Goal: Information Seeking & Learning: Check status

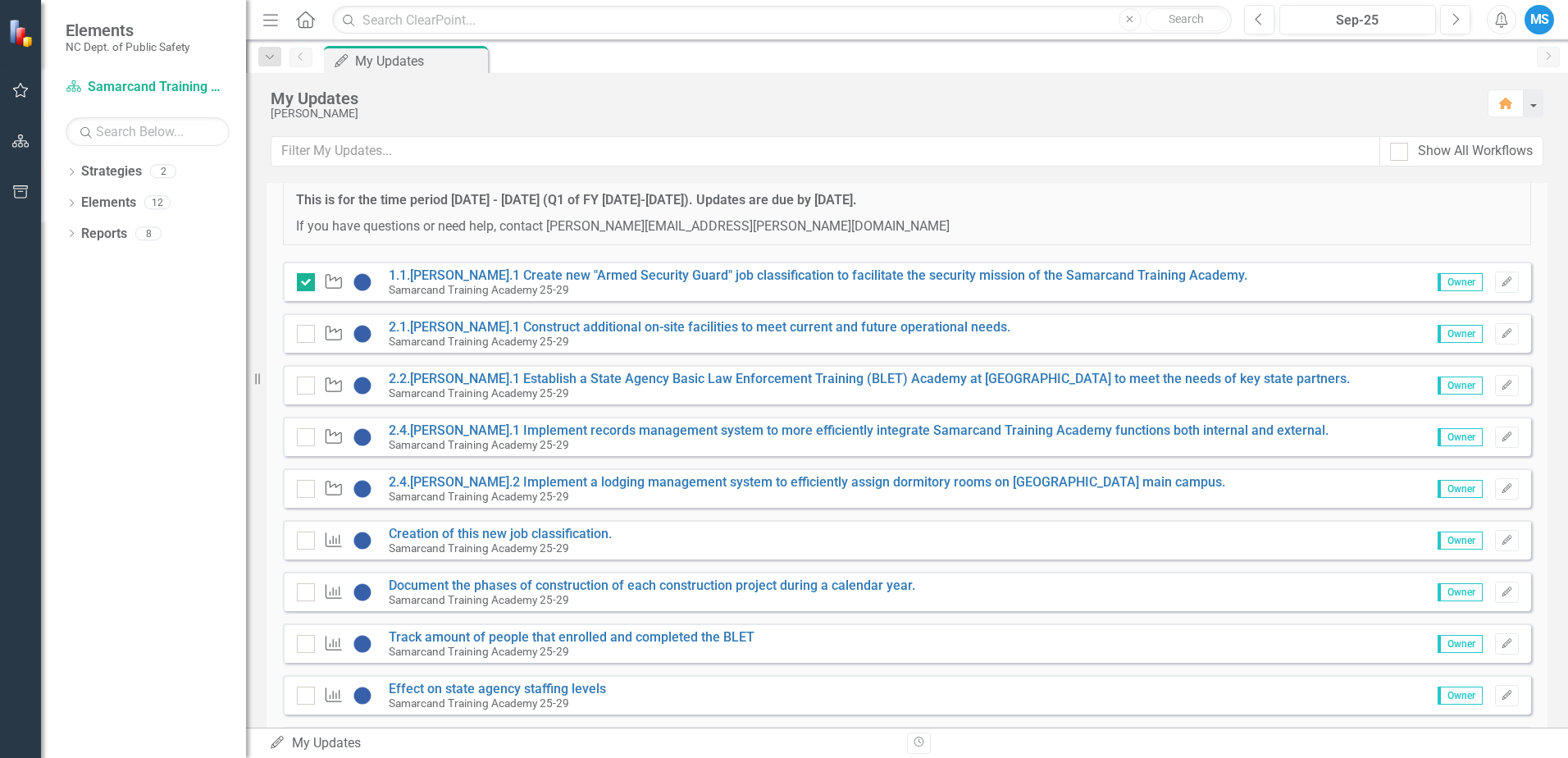
scroll to position [164, 0]
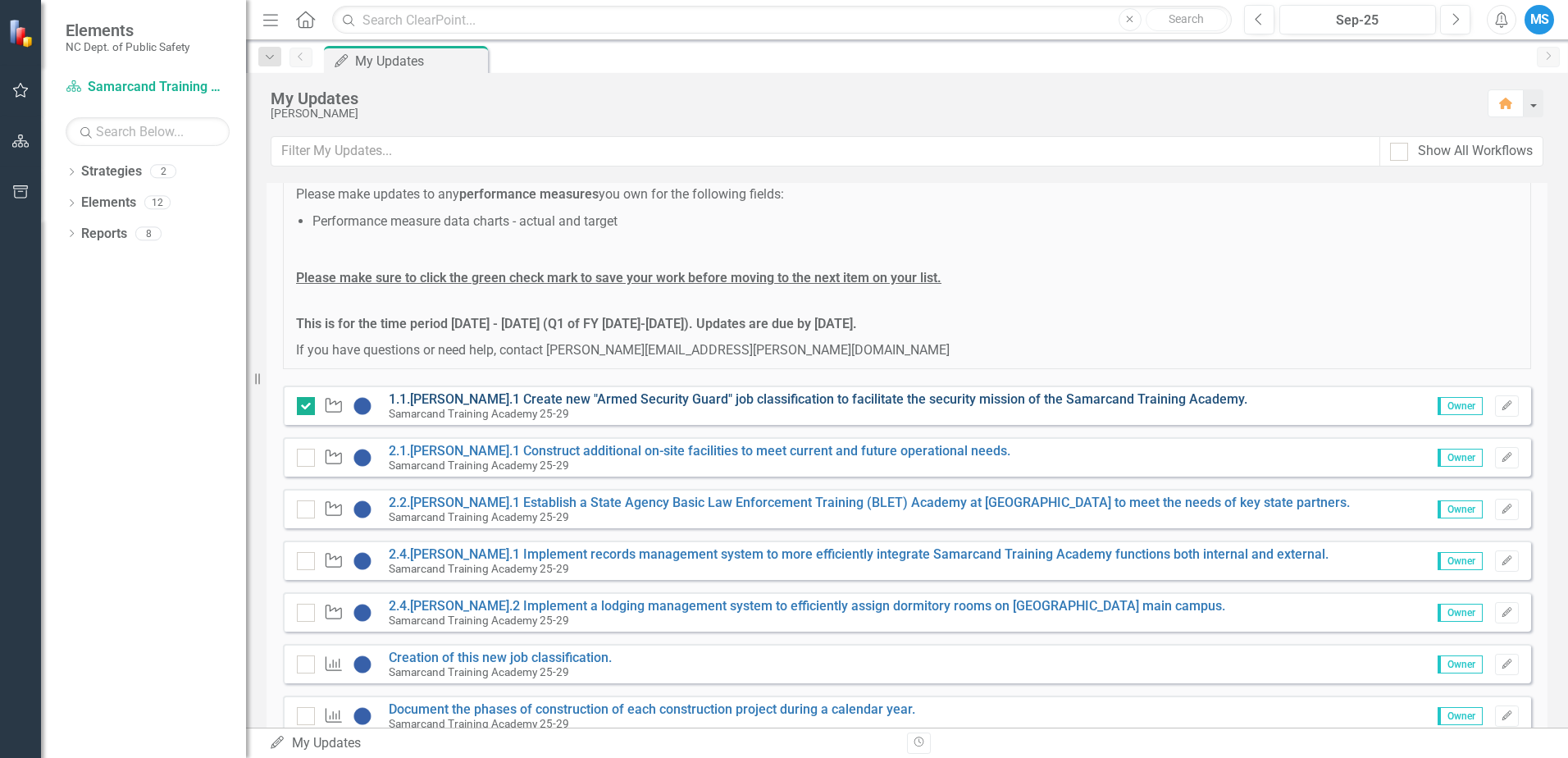
click at [599, 395] on link "1.1.[PERSON_NAME].1 Create new "Armed Security Guard" job classification to fac…" at bounding box center [818, 399] width 859 height 16
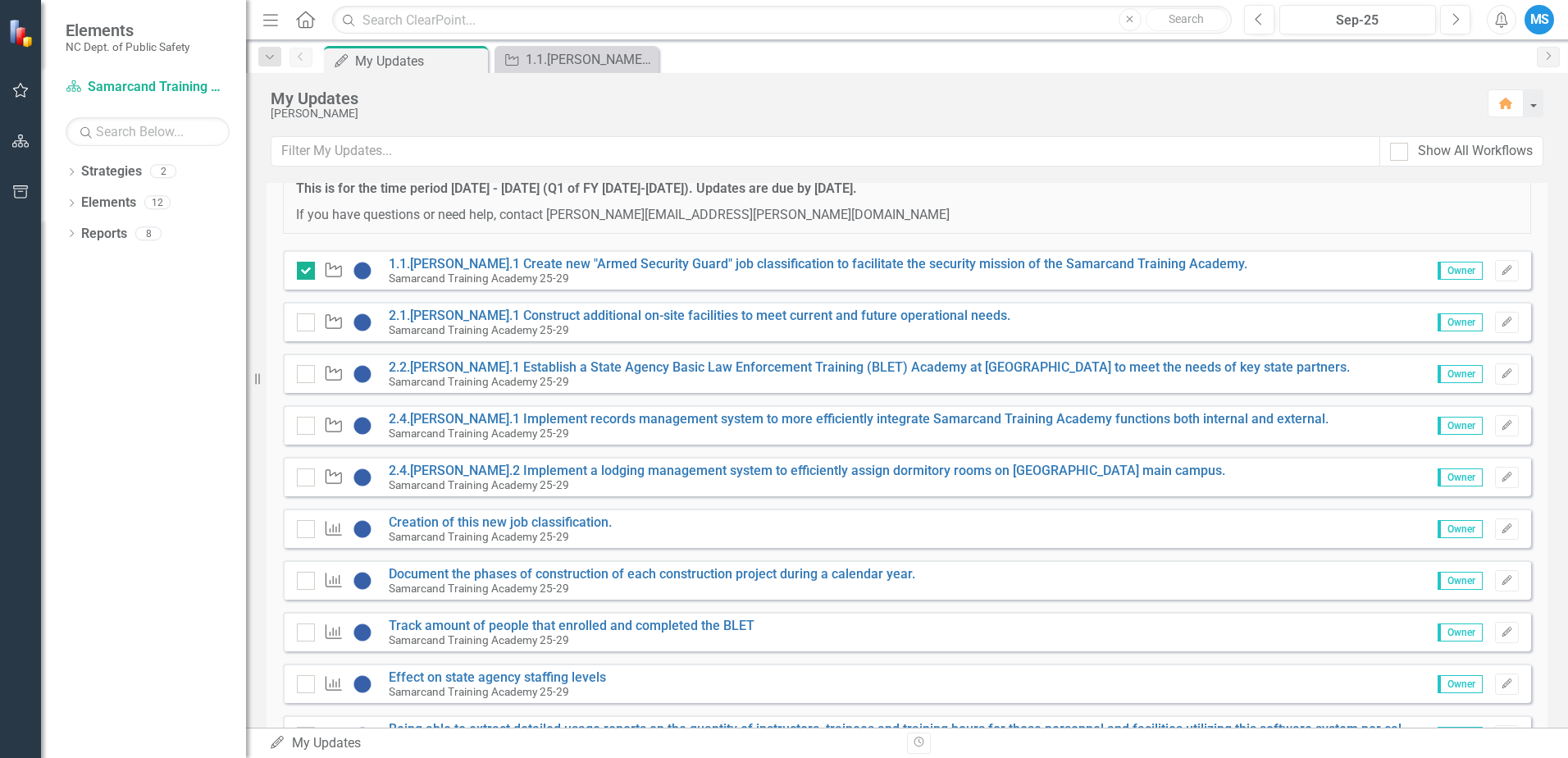
scroll to position [328, 0]
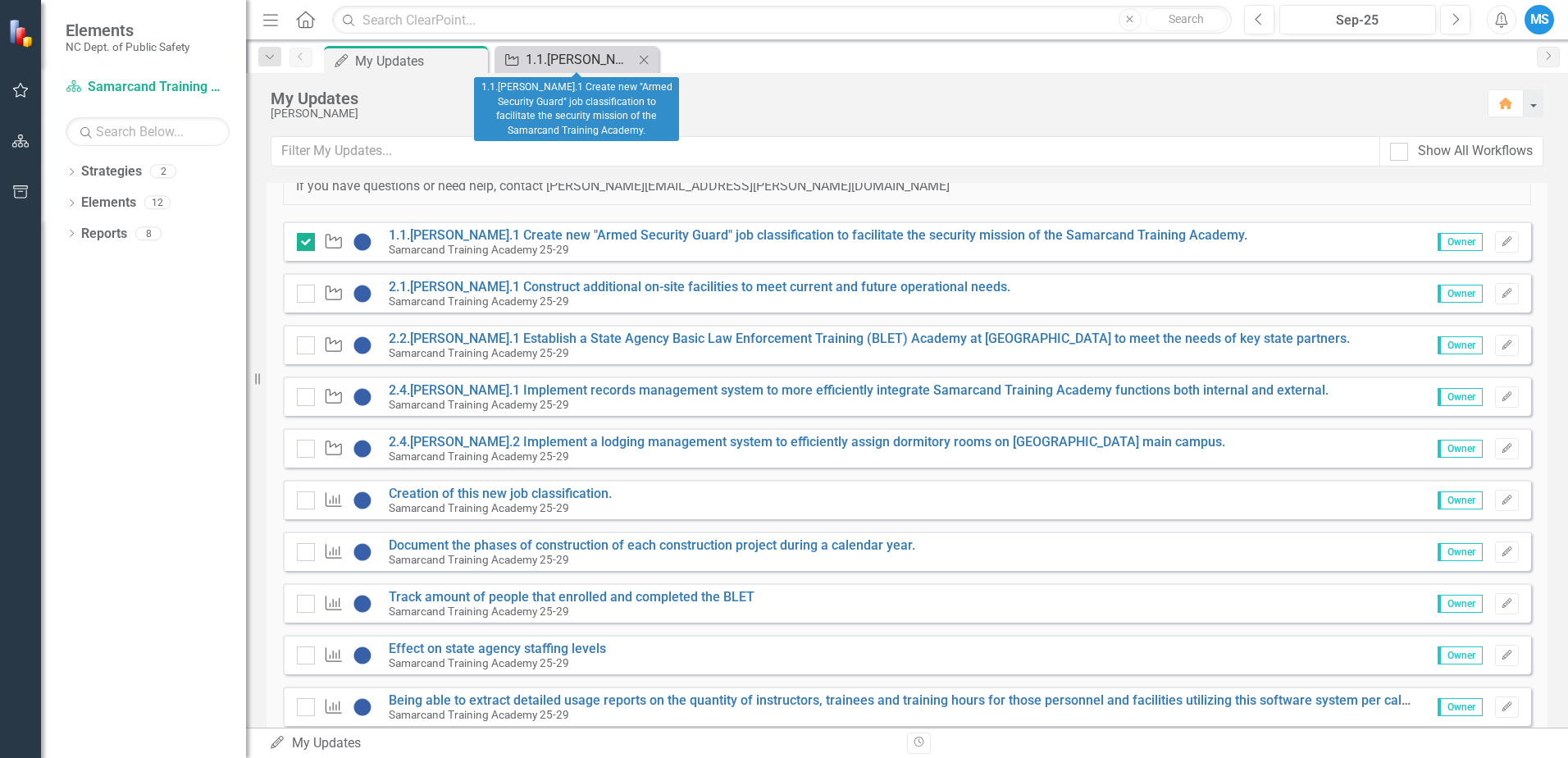
click at [587, 59] on div "1.1.[PERSON_NAME].1 Create new "Armed Security Guard" job classification to fac…" at bounding box center [580, 59] width 108 height 20
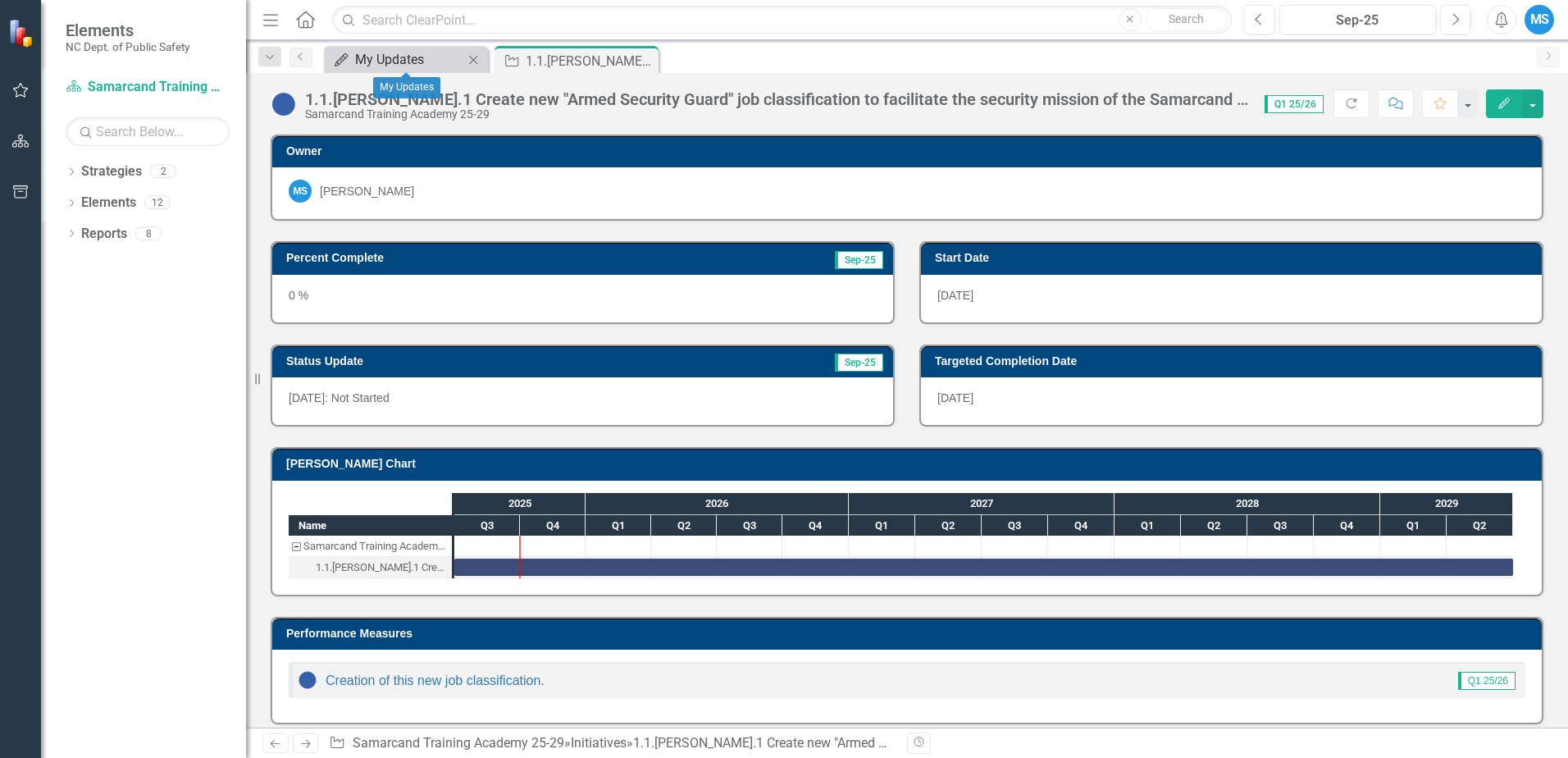
click at [405, 58] on div "My Updates" at bounding box center [409, 59] width 108 height 20
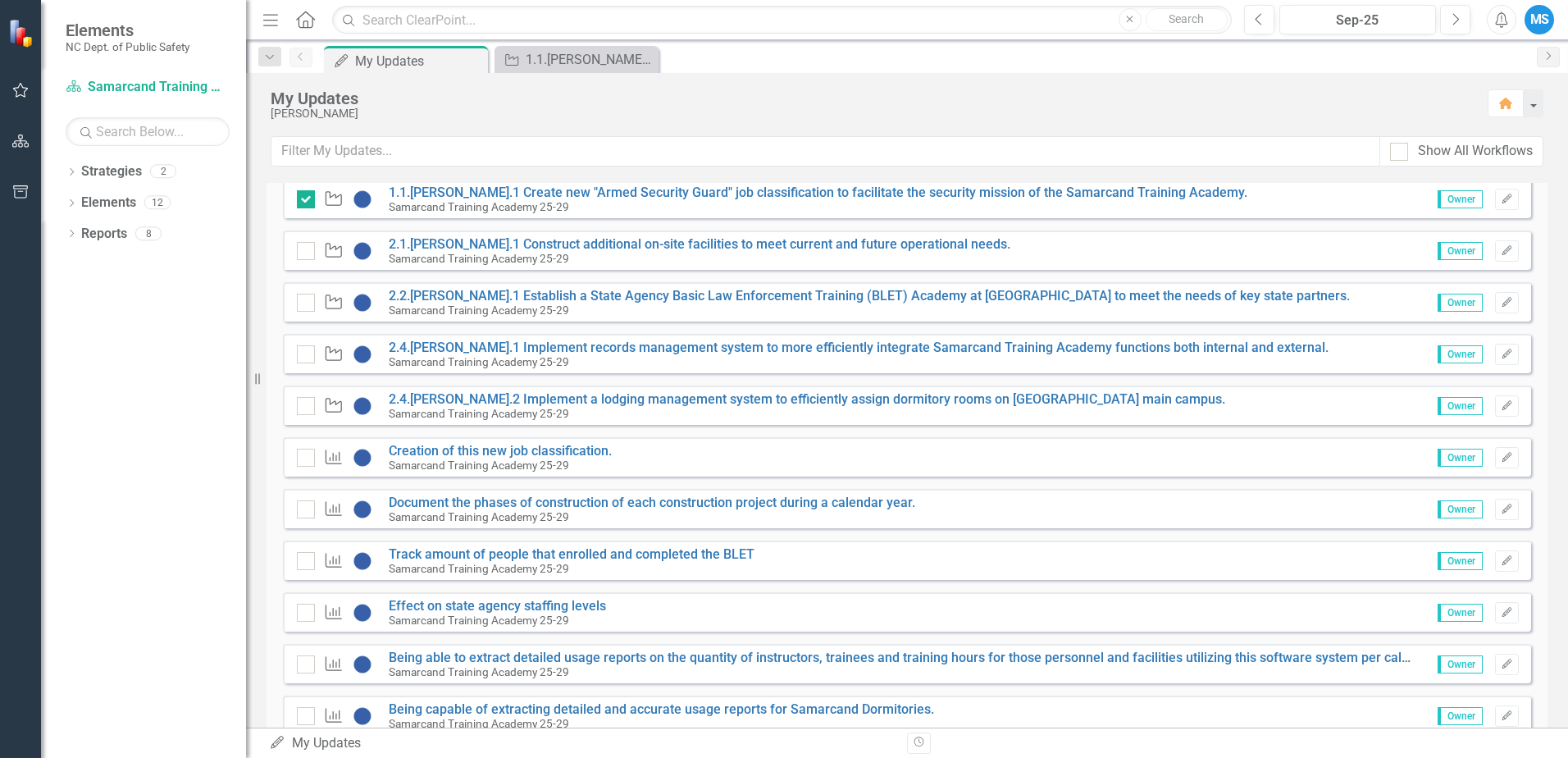
scroll to position [345, 0]
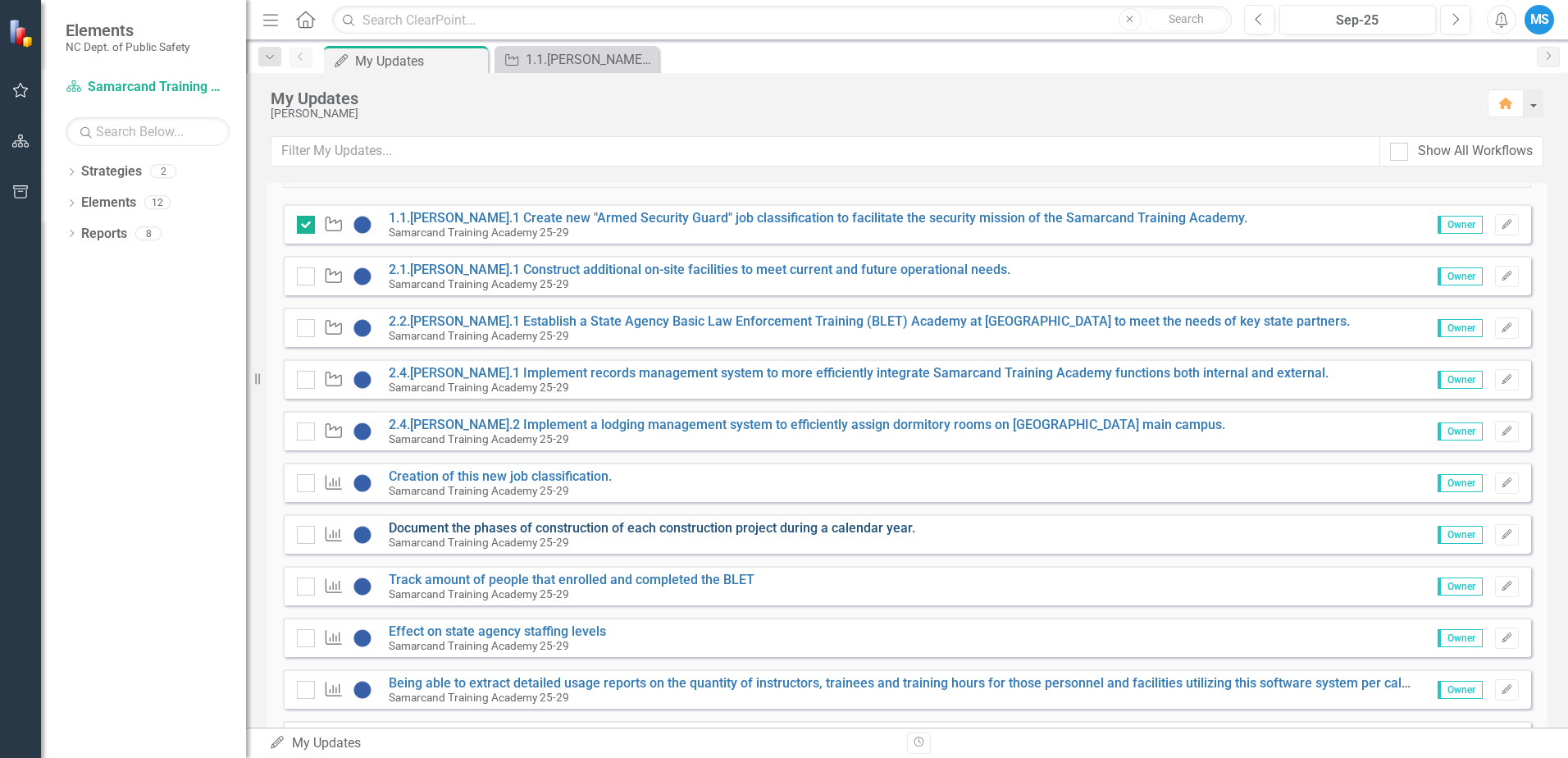
click at [592, 526] on link "Document the phases of construction of each construction project during a calen…" at bounding box center [652, 528] width 526 height 16
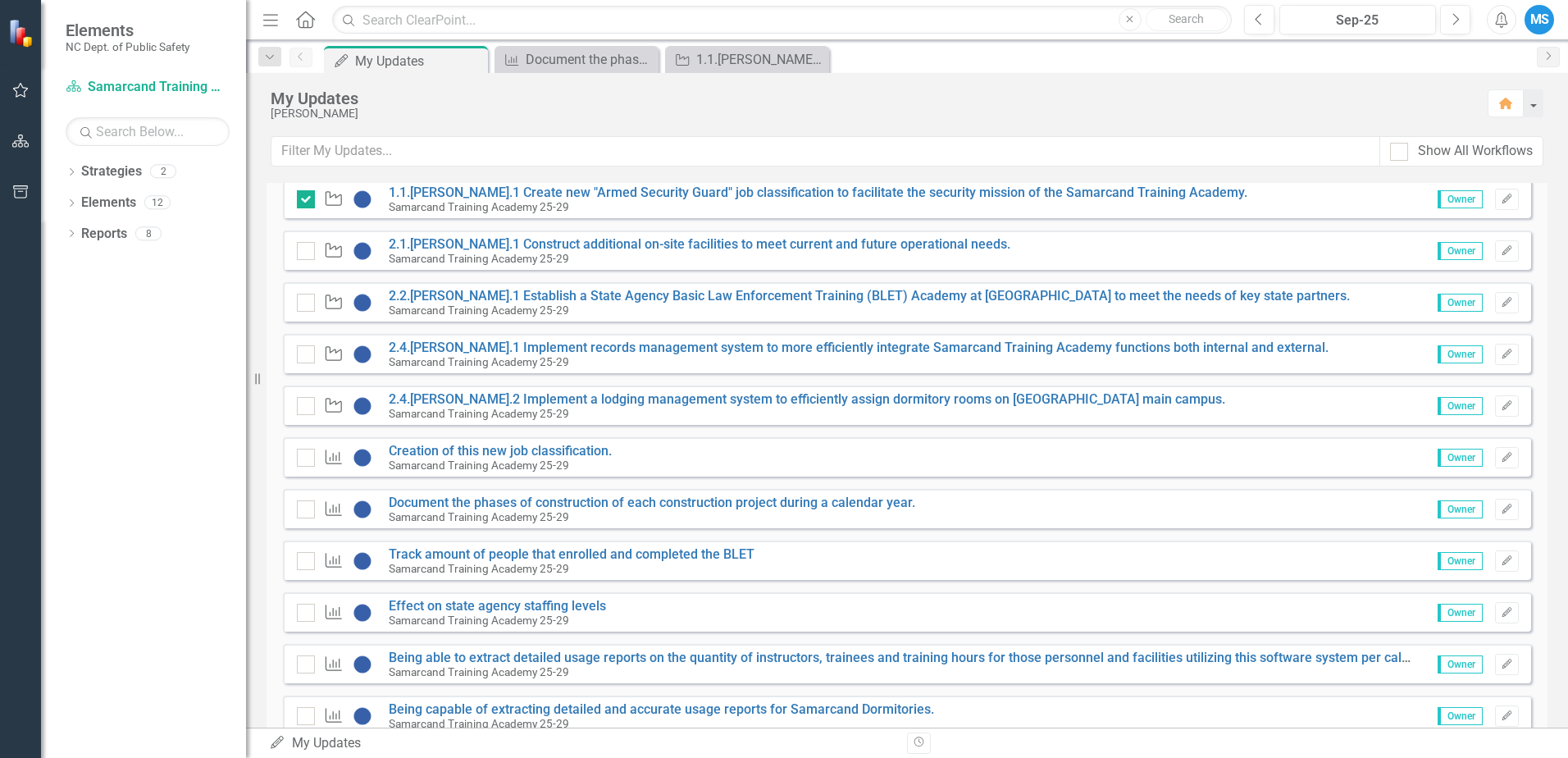
scroll to position [411, 0]
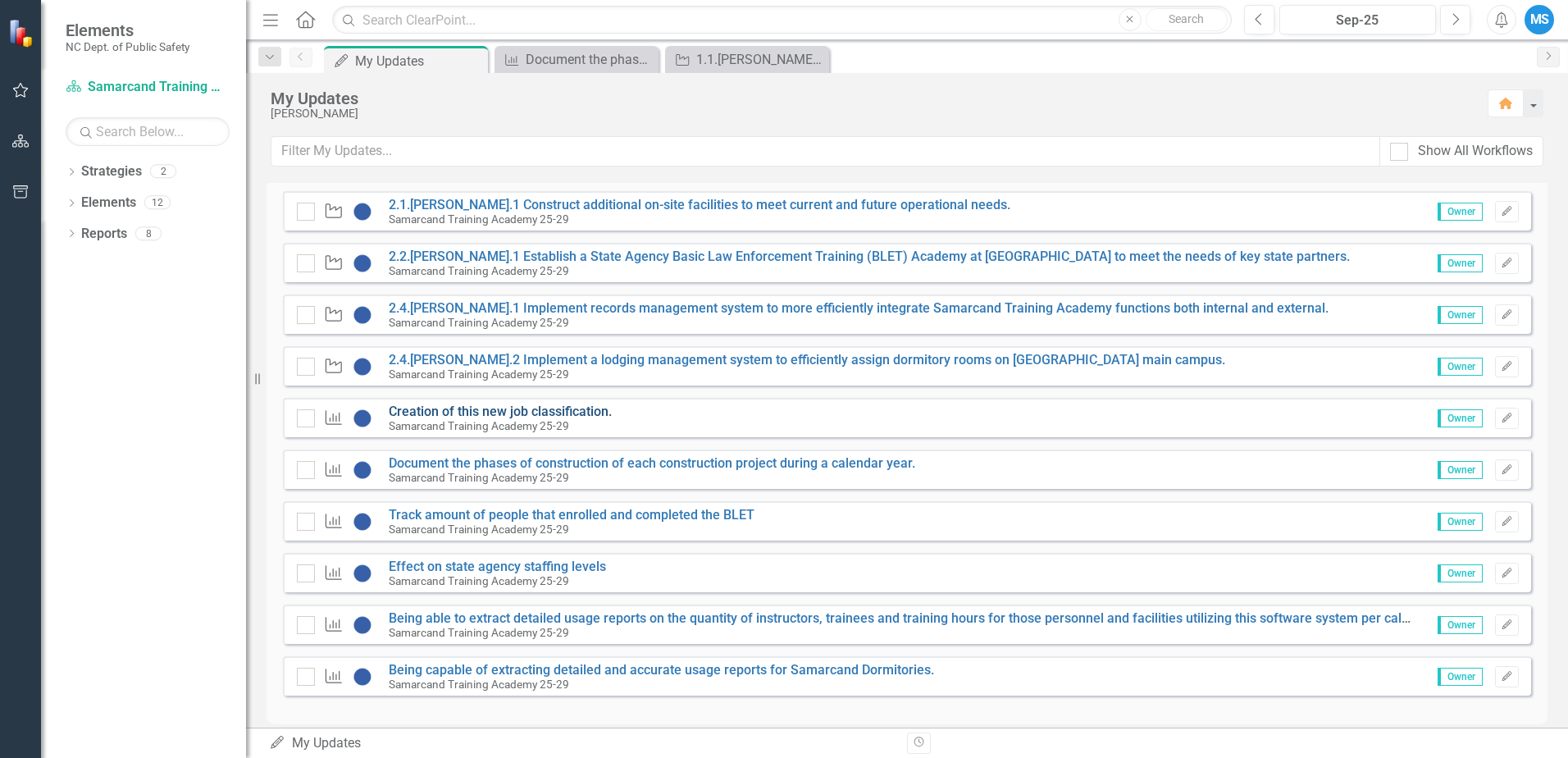
click at [474, 406] on link "Creation of this new job classification." at bounding box center [500, 412] width 223 height 16
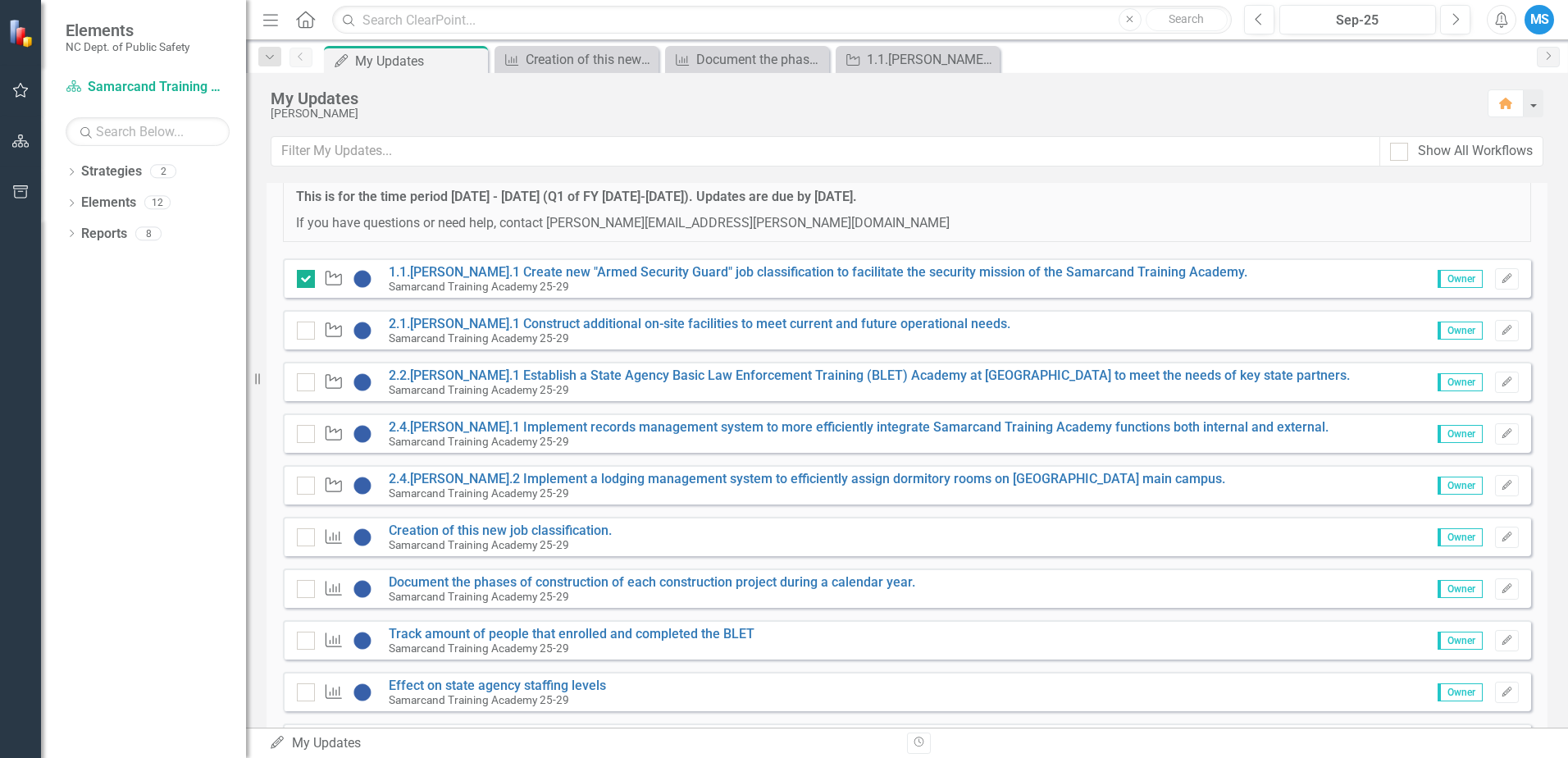
scroll to position [328, 0]
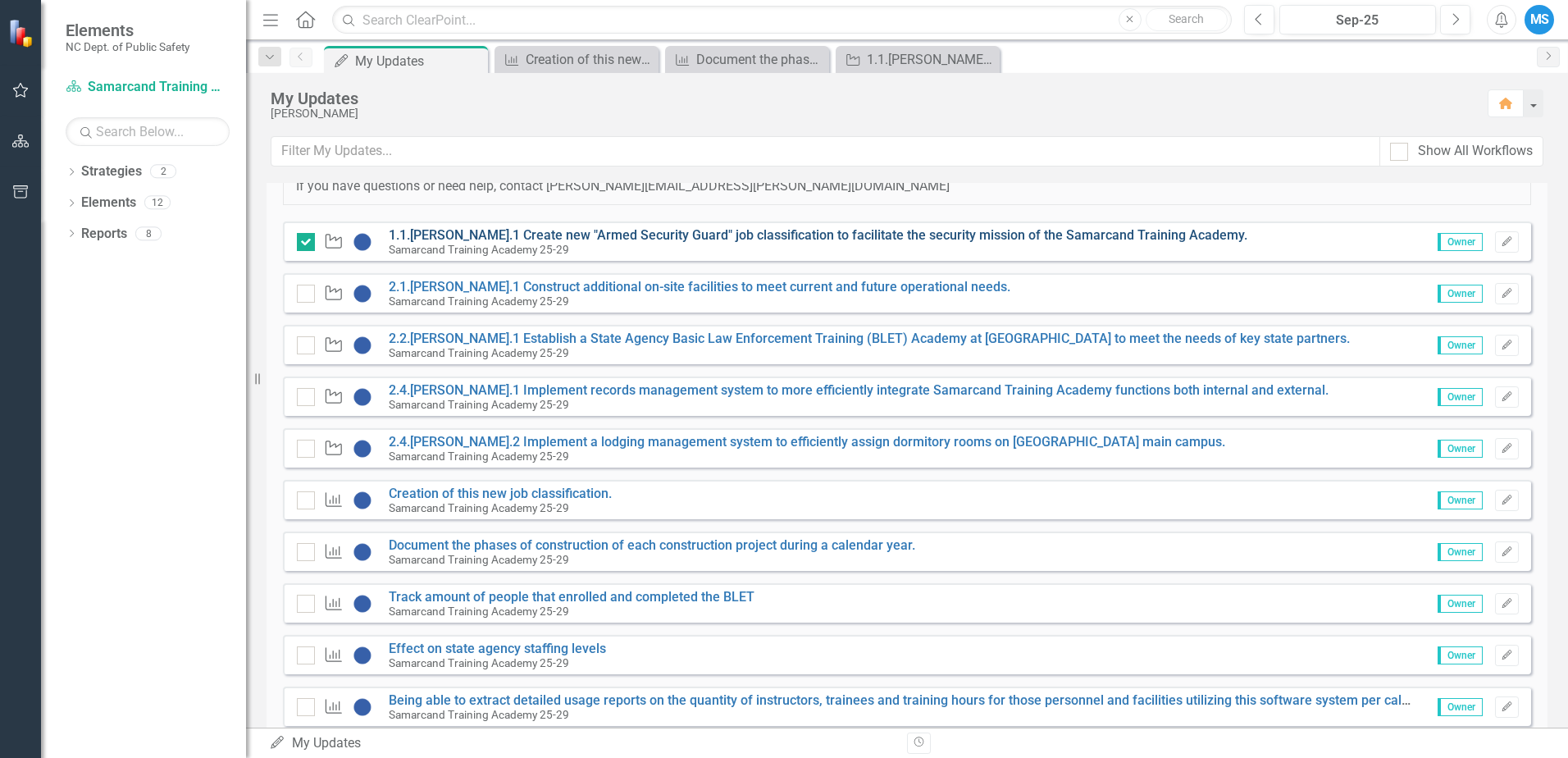
click at [600, 238] on link "1.1.[PERSON_NAME].1 Create new "Armed Security Guard" job classification to fac…" at bounding box center [818, 235] width 859 height 16
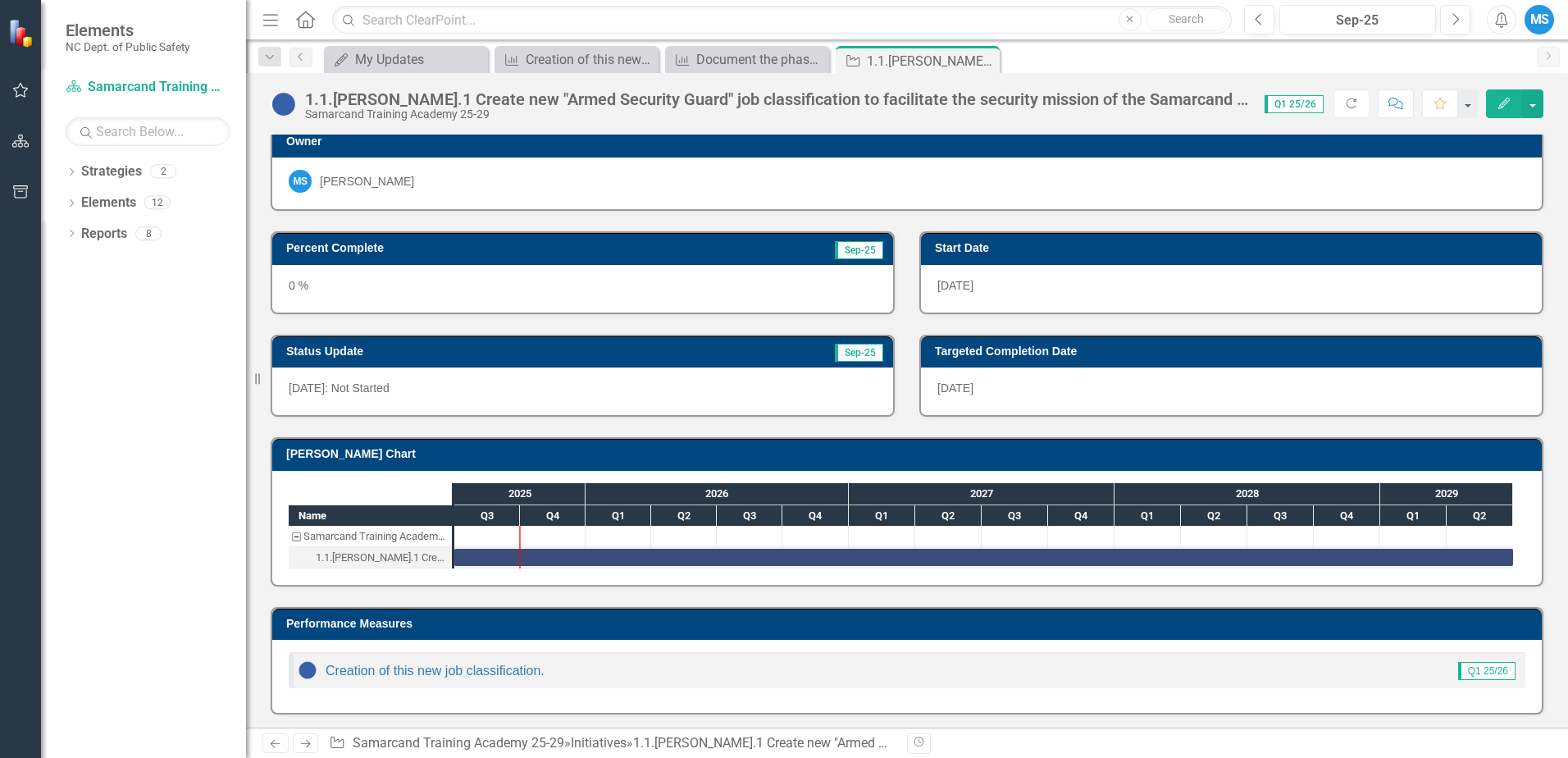
scroll to position [13, 0]
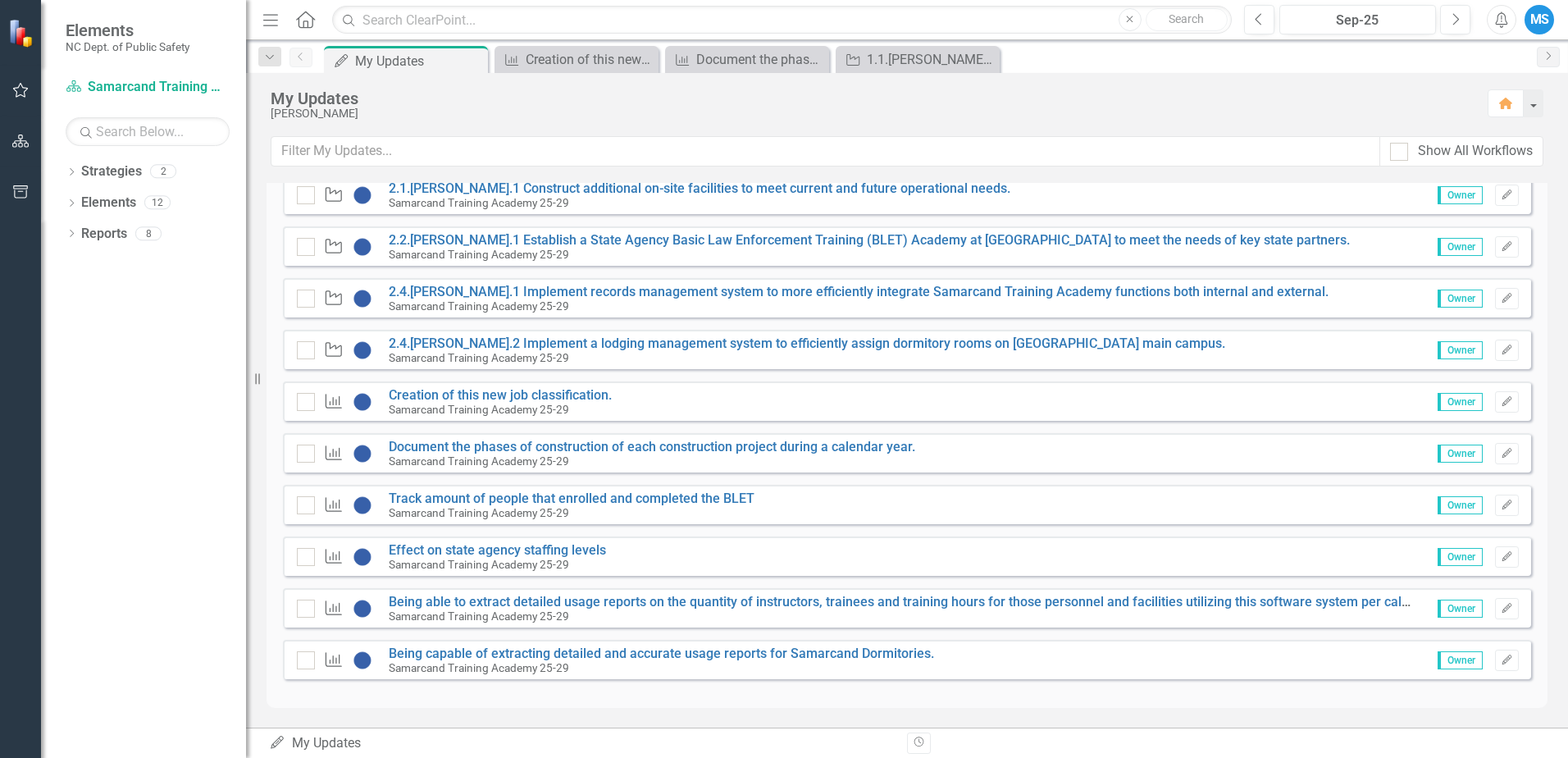
scroll to position [427, 0]
click at [442, 397] on link "Creation of this new job classification." at bounding box center [500, 394] width 223 height 16
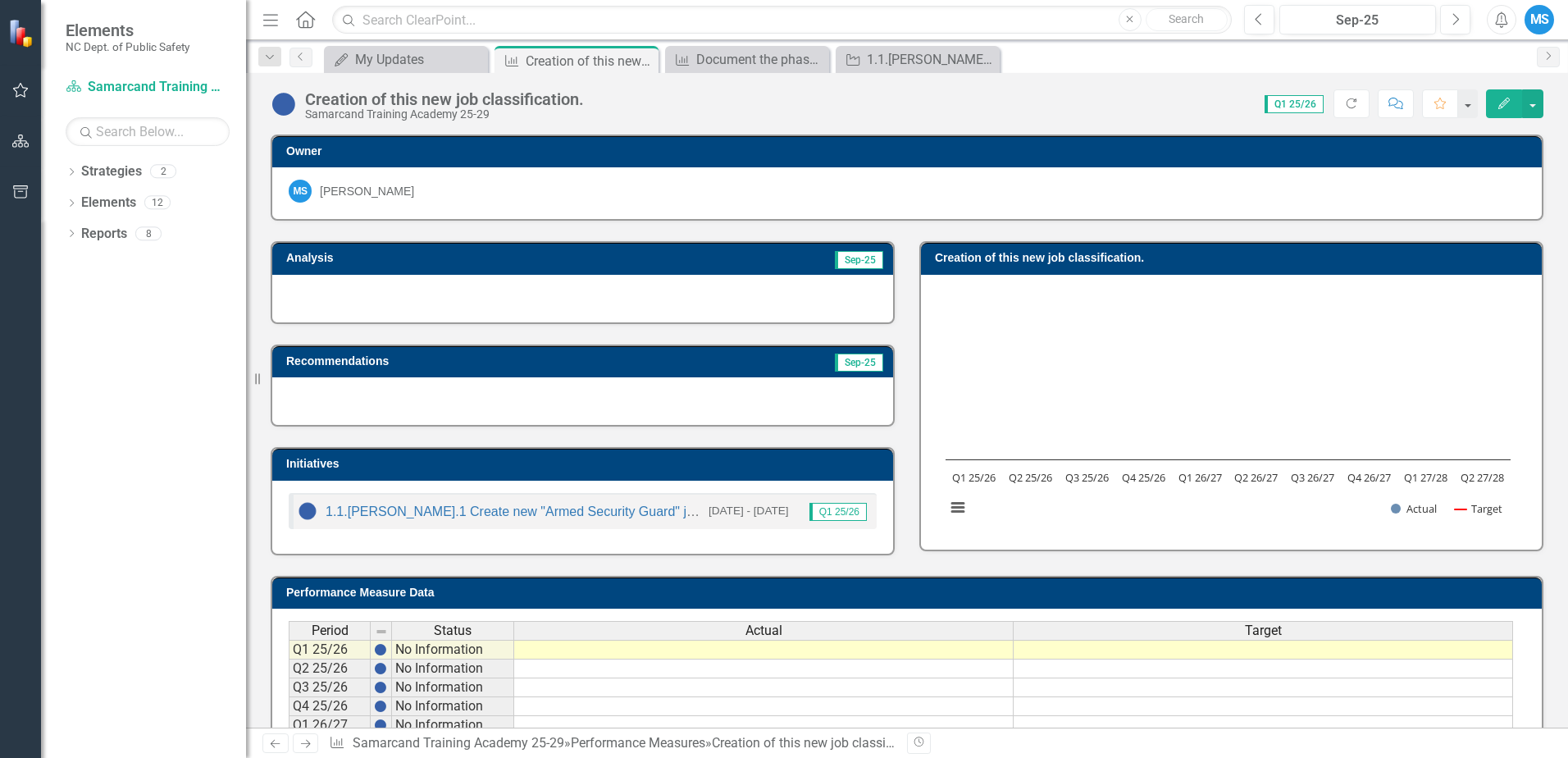
scroll to position [107, 0]
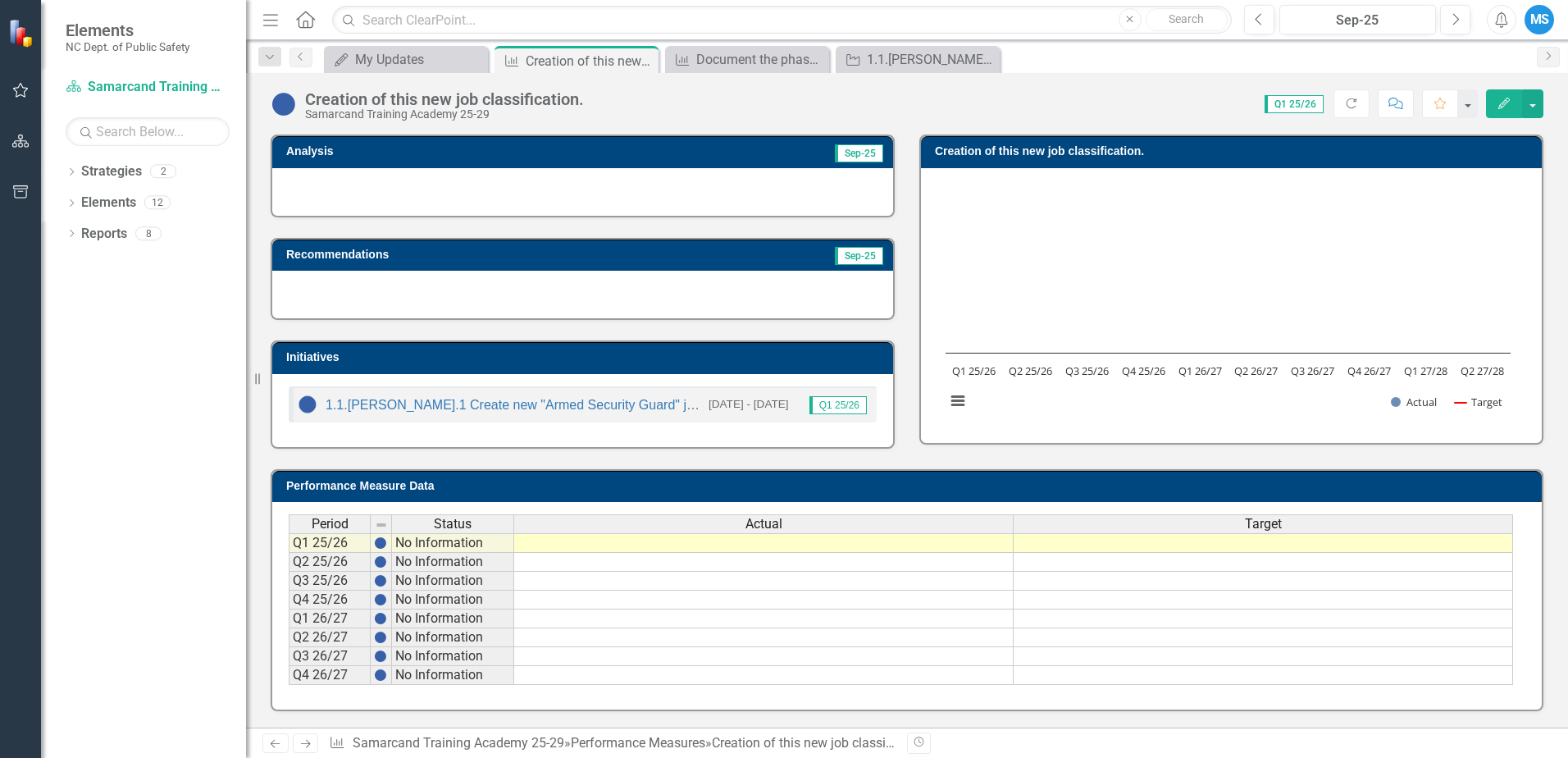
click at [846, 547] on td at bounding box center [765, 543] width 500 height 19
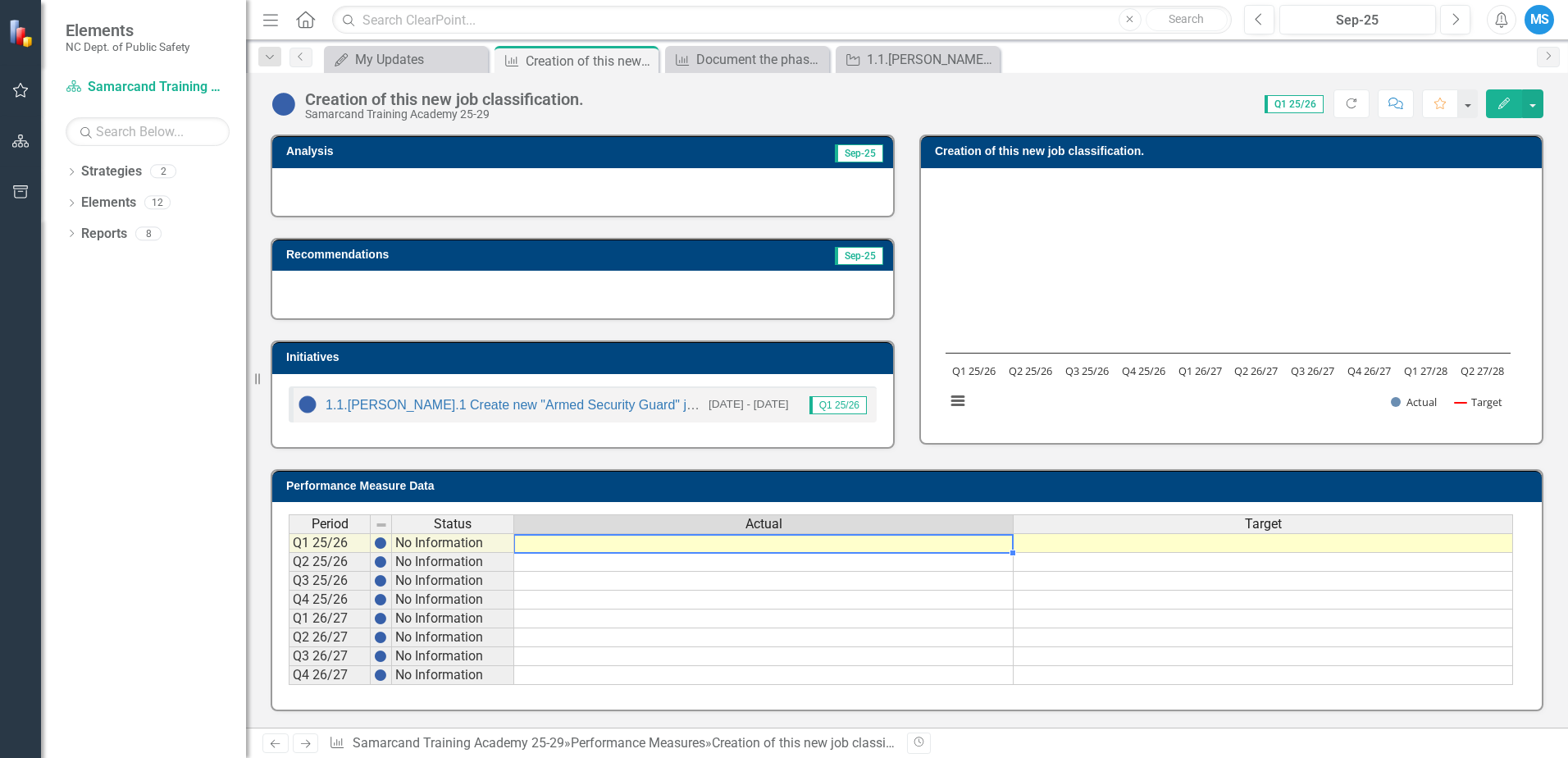
click at [1185, 545] on td at bounding box center [1264, 543] width 500 height 19
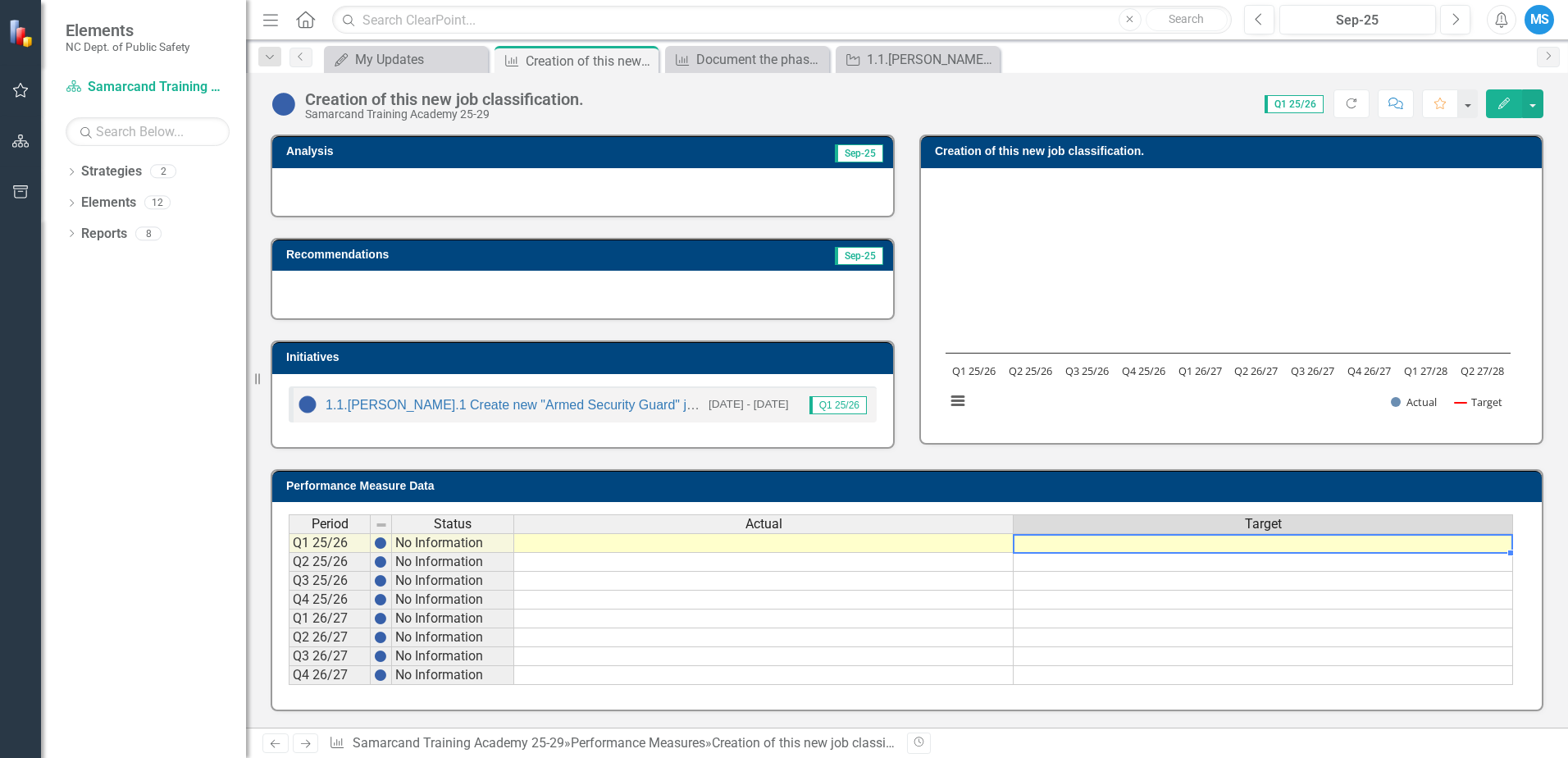
click at [847, 540] on td at bounding box center [765, 543] width 500 height 19
click at [1104, 547] on td at bounding box center [1264, 543] width 500 height 19
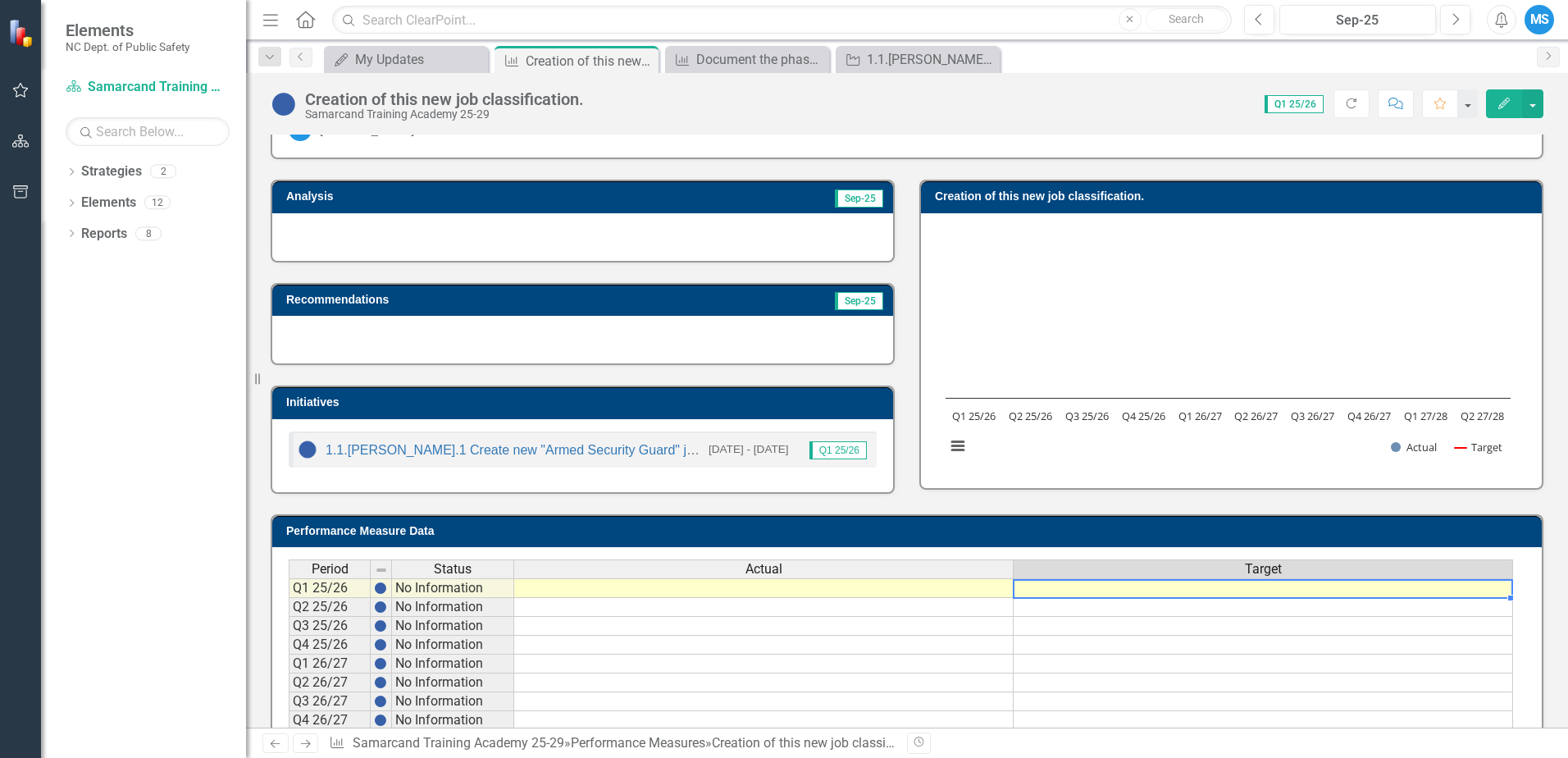
scroll to position [0, 0]
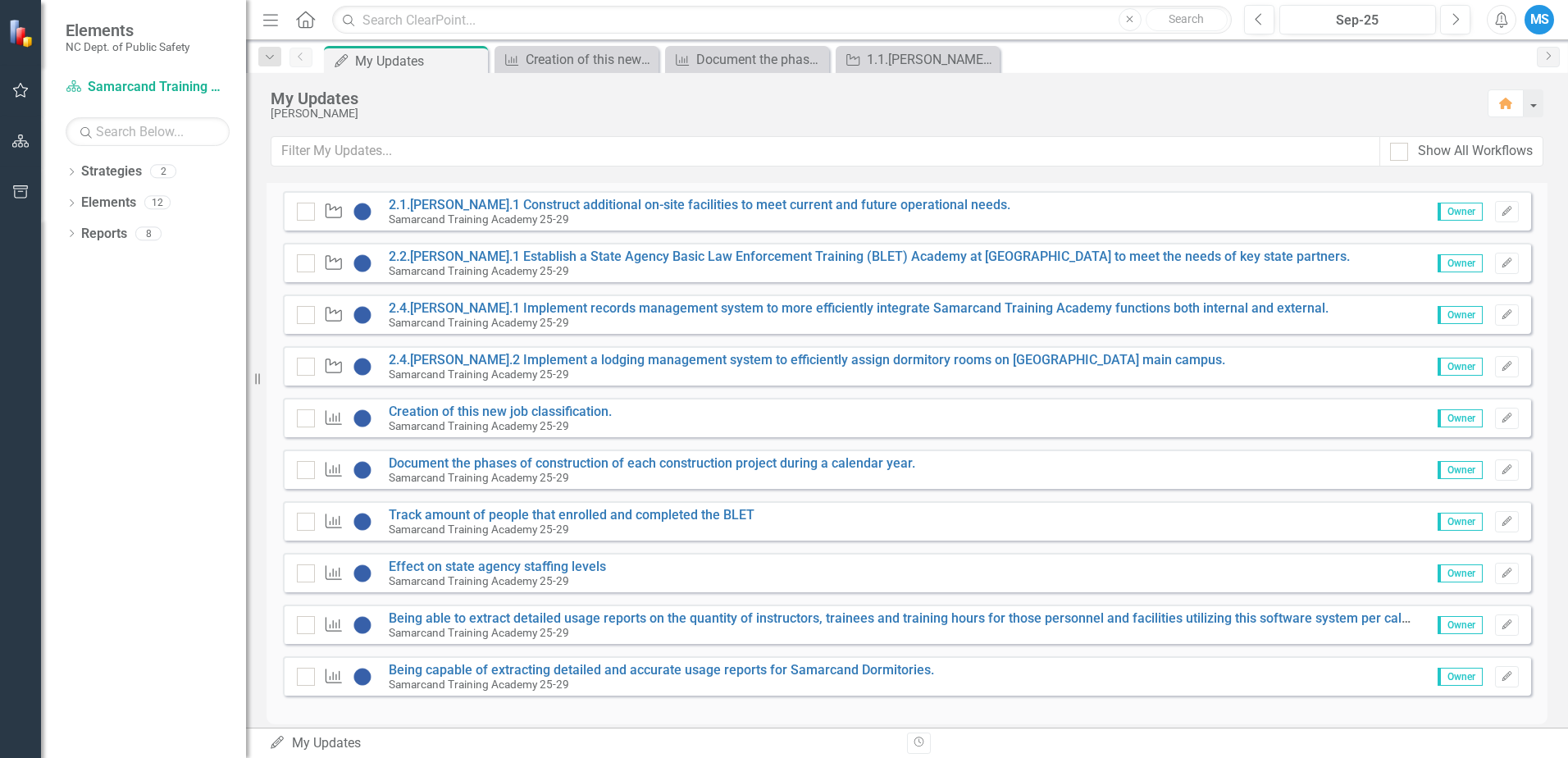
scroll to position [427, 0]
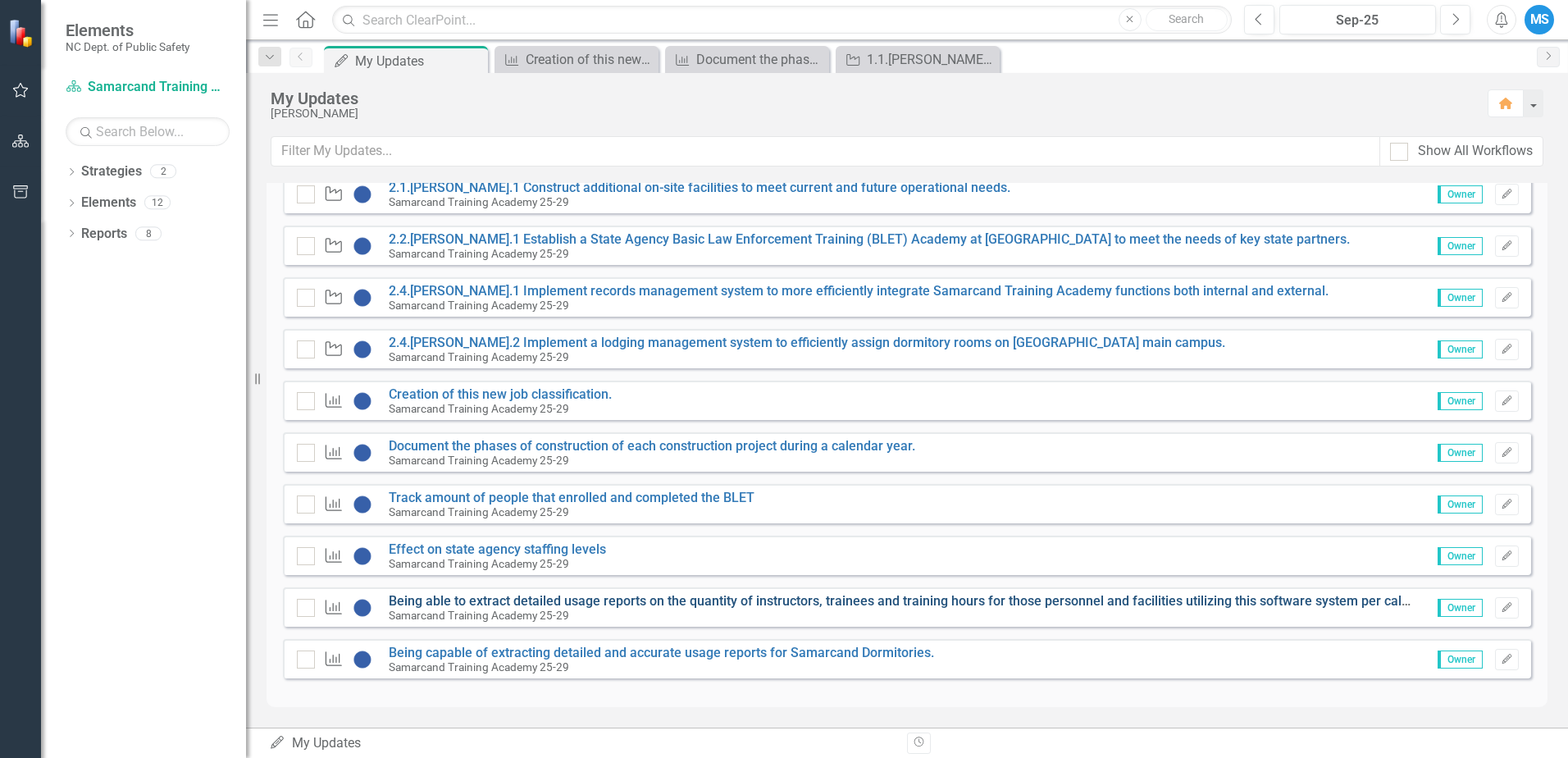
click at [740, 600] on link "Being able to extract detailed usage reports on the quantity of instructors, tr…" at bounding box center [929, 601] width 1080 height 16
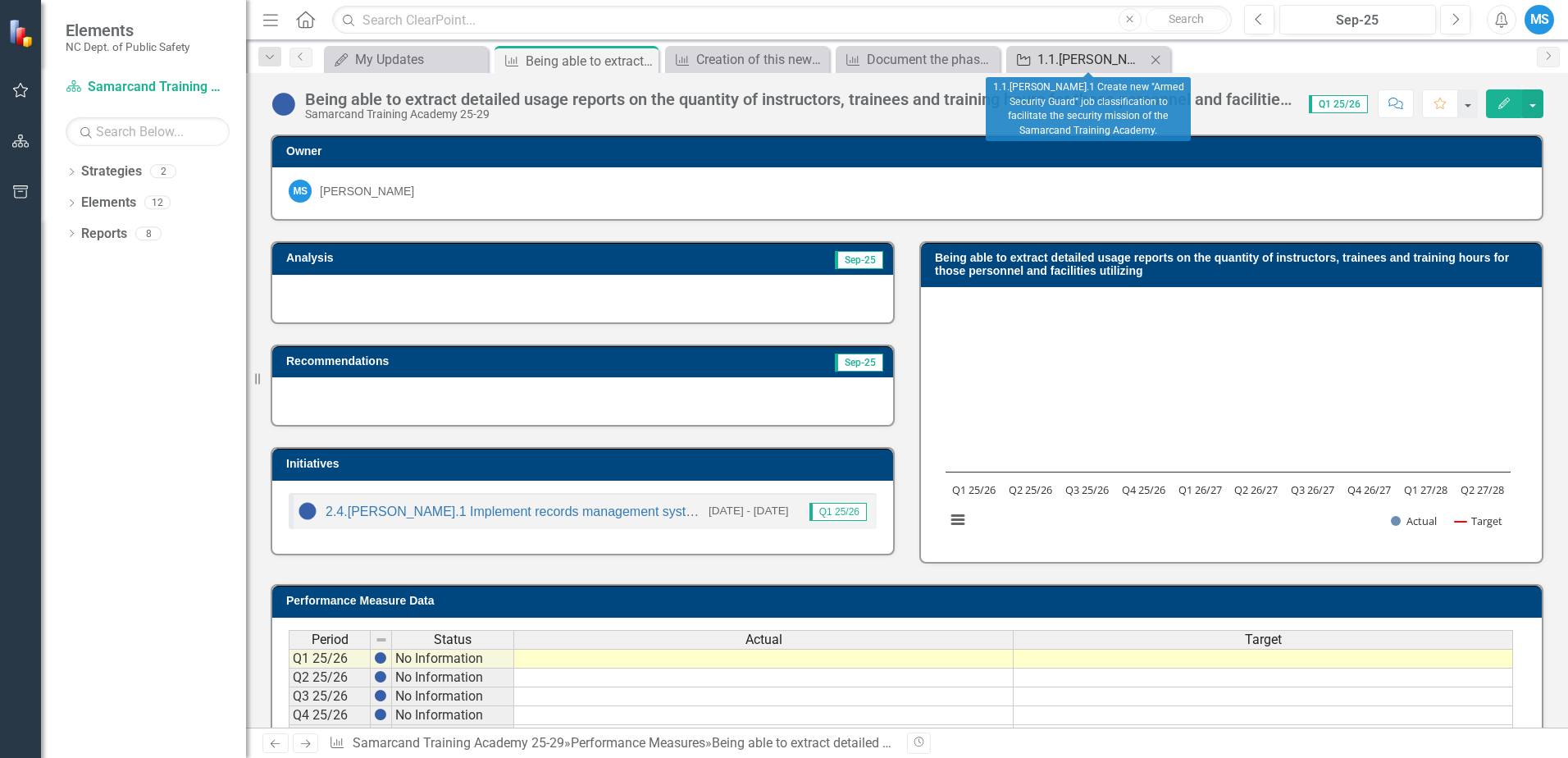
click at [1036, 59] on link "Initiative 1.1.[PERSON_NAME].1 Create new "Armed Security Guard" job classifica…" at bounding box center [1078, 59] width 135 height 20
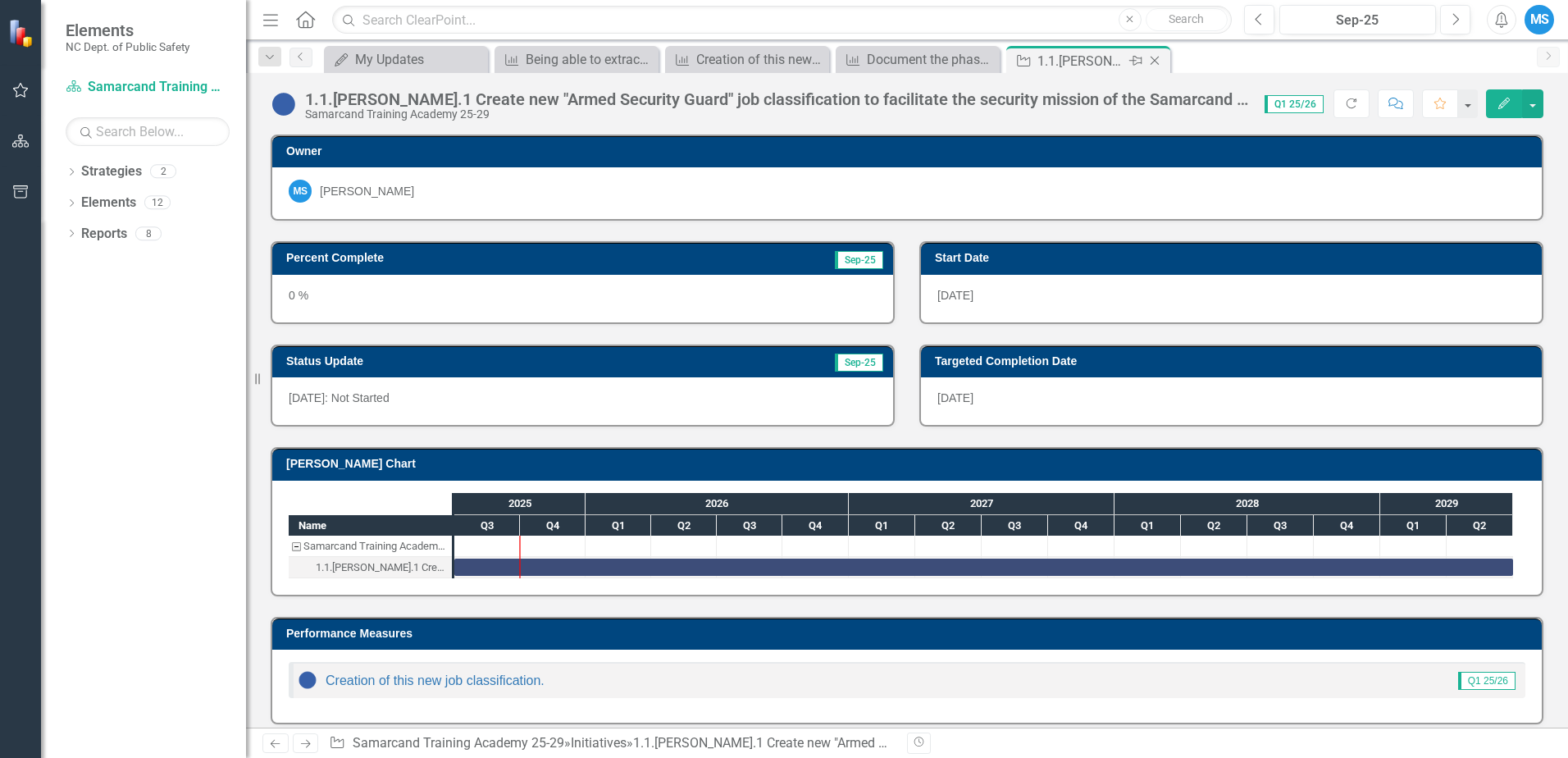
click at [1159, 59] on icon "Close" at bounding box center [1155, 60] width 17 height 13
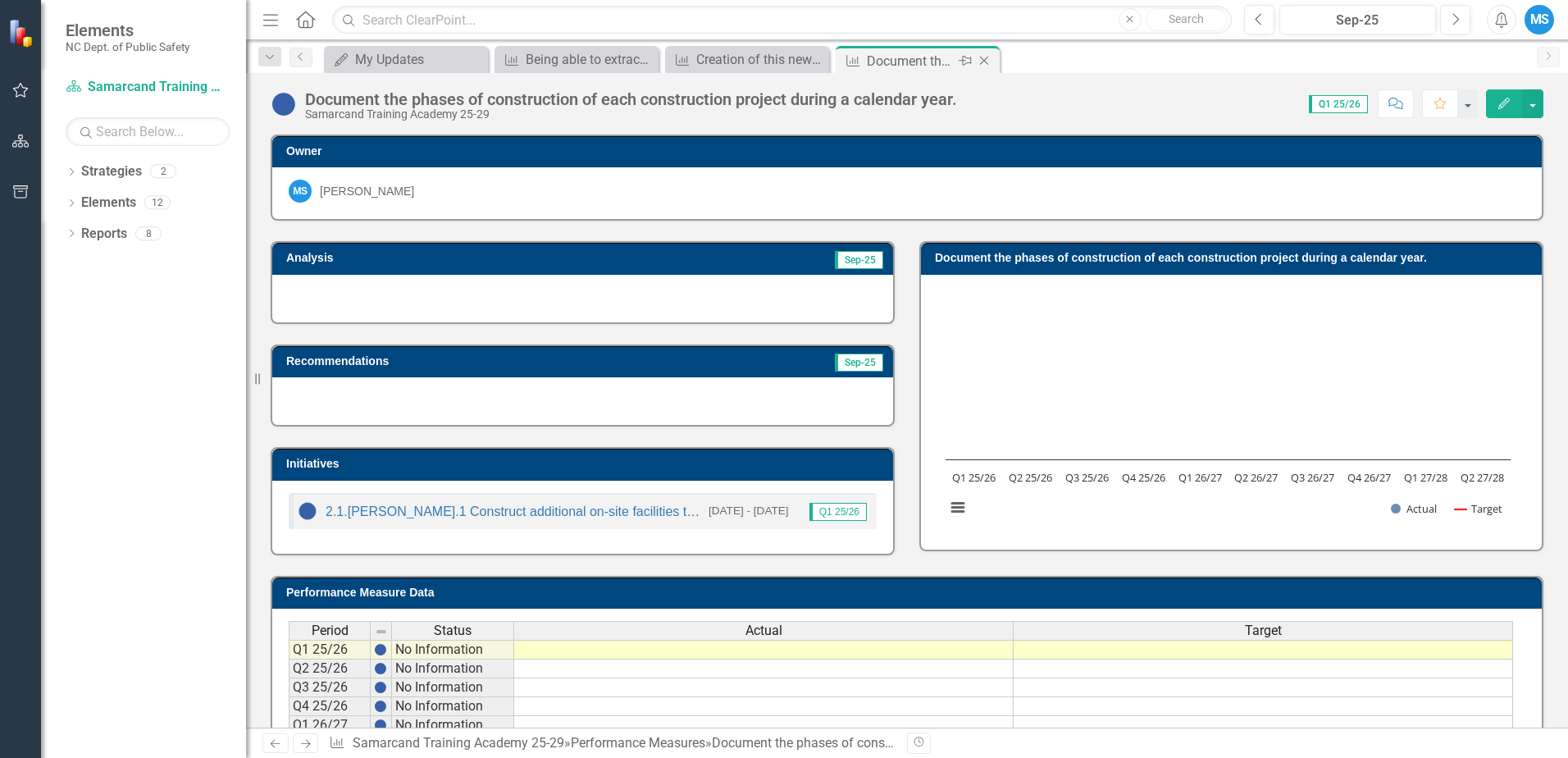
click at [986, 57] on icon "Close" at bounding box center [983, 60] width 17 height 13
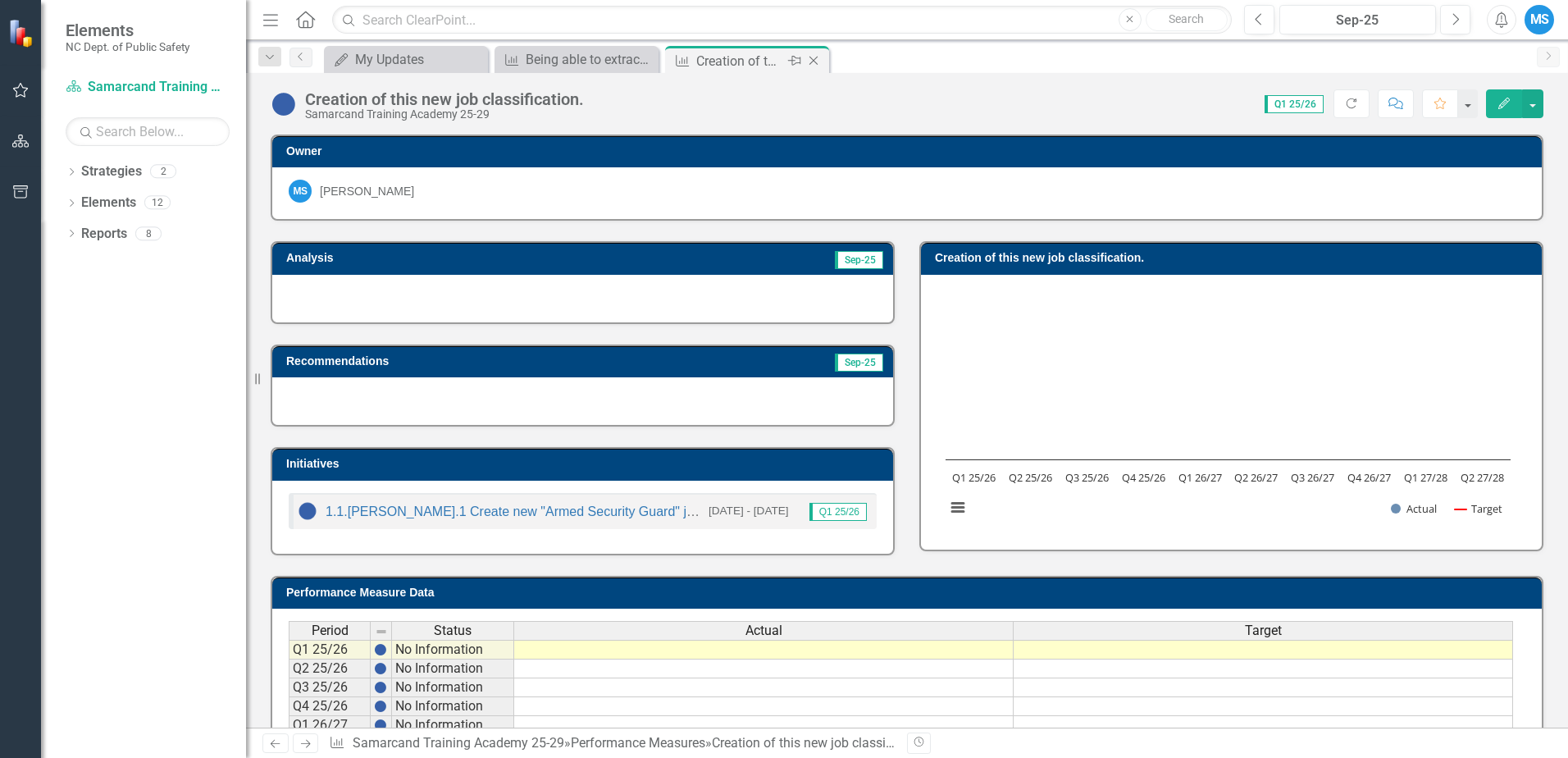
click at [818, 60] on icon "Close" at bounding box center [813, 60] width 17 height 13
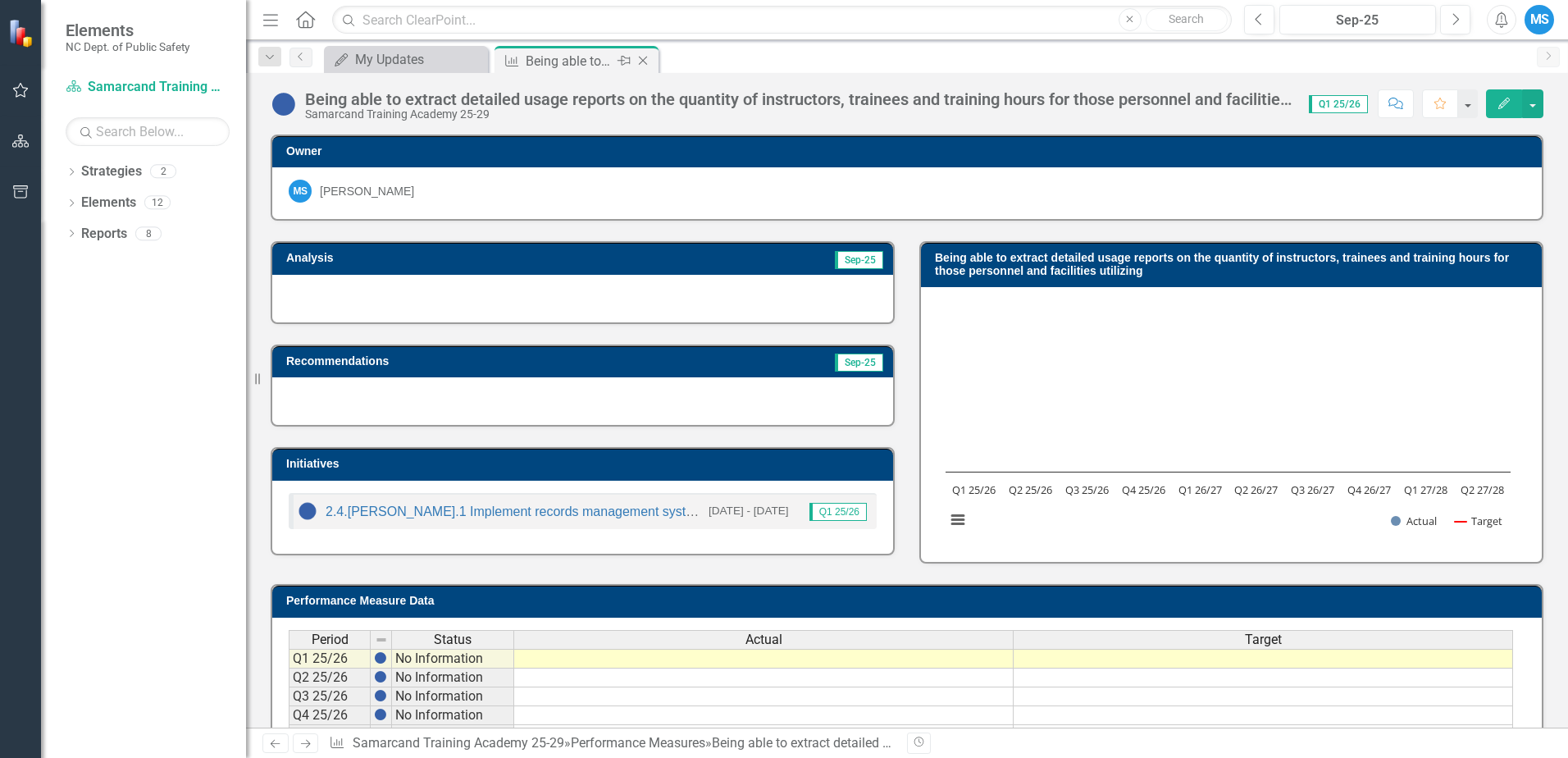
click at [613, 54] on div "Pin" at bounding box center [623, 60] width 20 height 20
click at [637, 57] on icon "Close" at bounding box center [644, 59] width 17 height 13
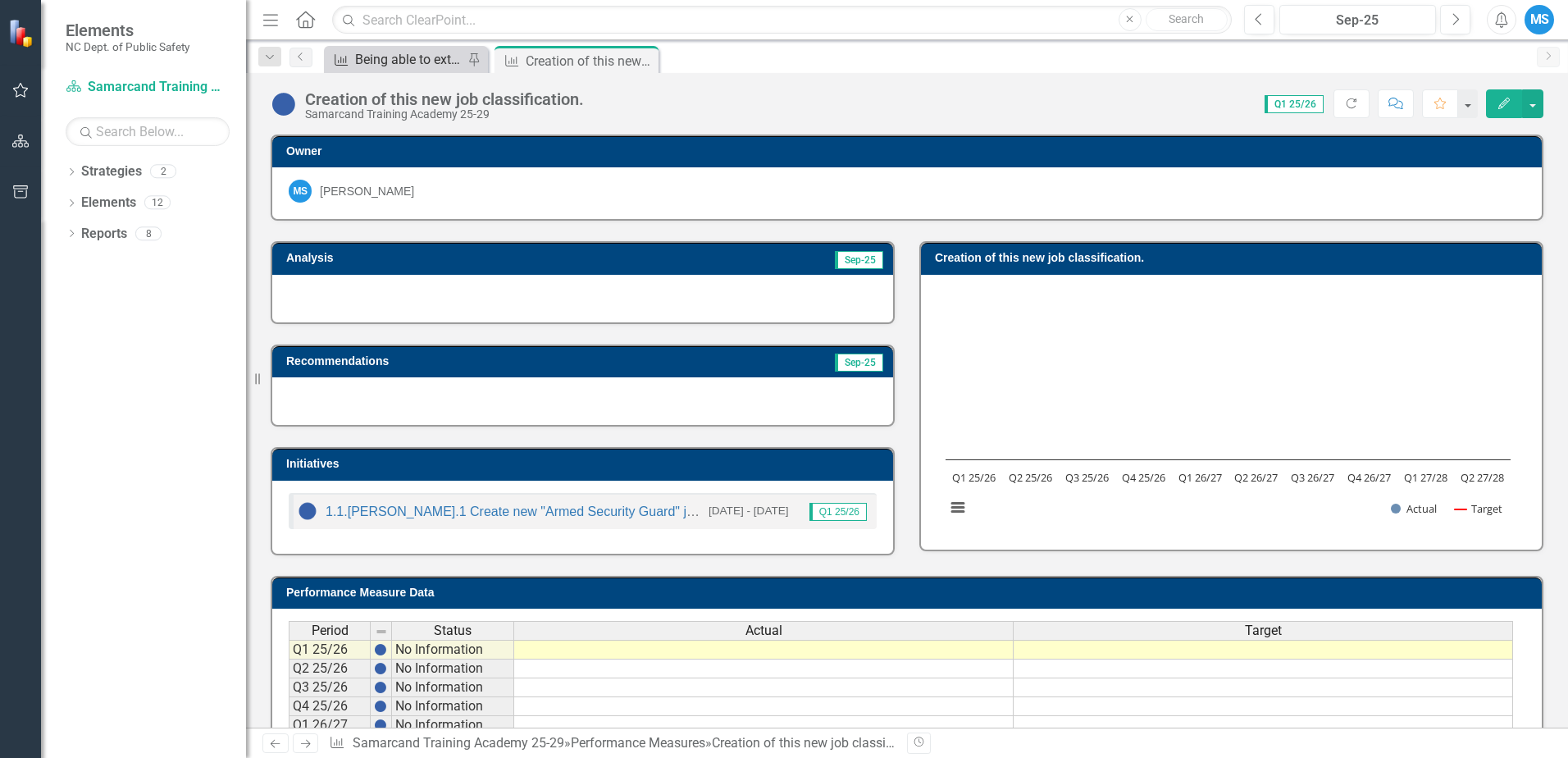
click at [419, 60] on div "Being able to extract detailed usage reports on the quantity of instructors, tr…" at bounding box center [409, 59] width 108 height 20
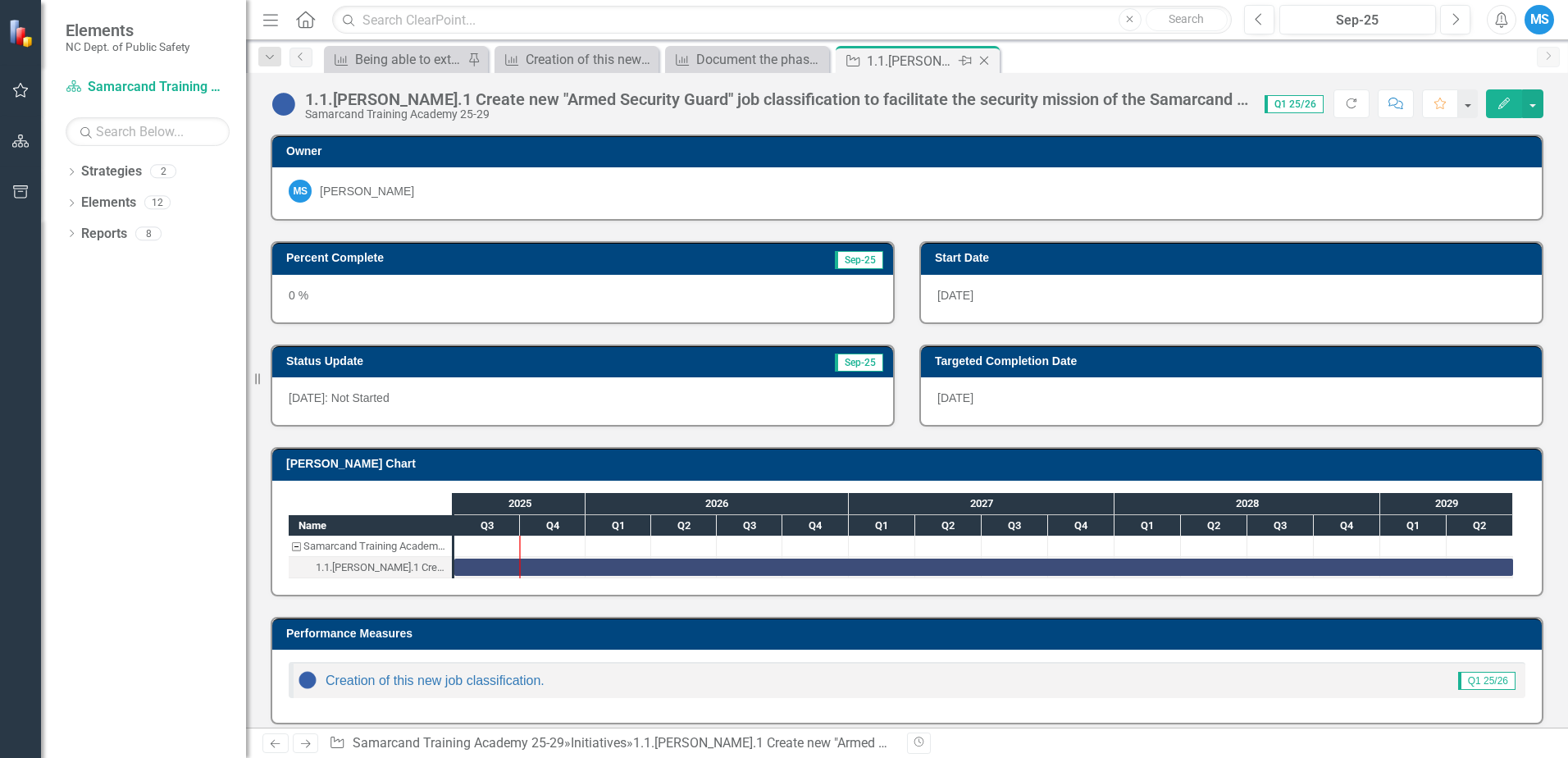
click at [985, 54] on icon "Close" at bounding box center [983, 60] width 17 height 13
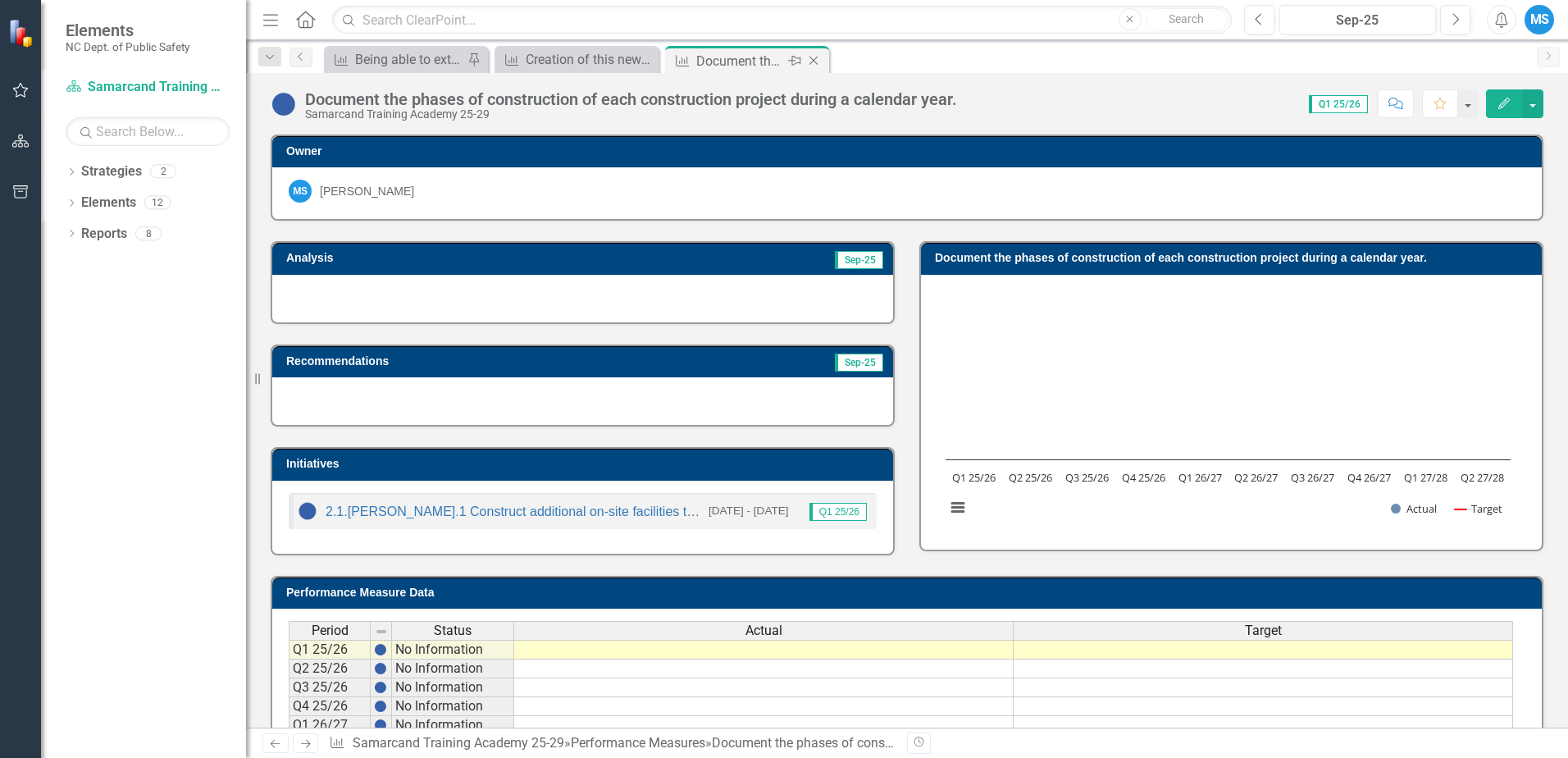
drag, startPoint x: 818, startPoint y: 59, endPoint x: 739, endPoint y: 59, distance: 79.0
click at [802, 59] on div "Performance Measure Document the phases of construction of each construction pr…" at bounding box center [747, 60] width 156 height 20
click at [646, 54] on icon "Close" at bounding box center [644, 59] width 17 height 13
click at [643, 60] on icon "Close" at bounding box center [643, 60] width 17 height 13
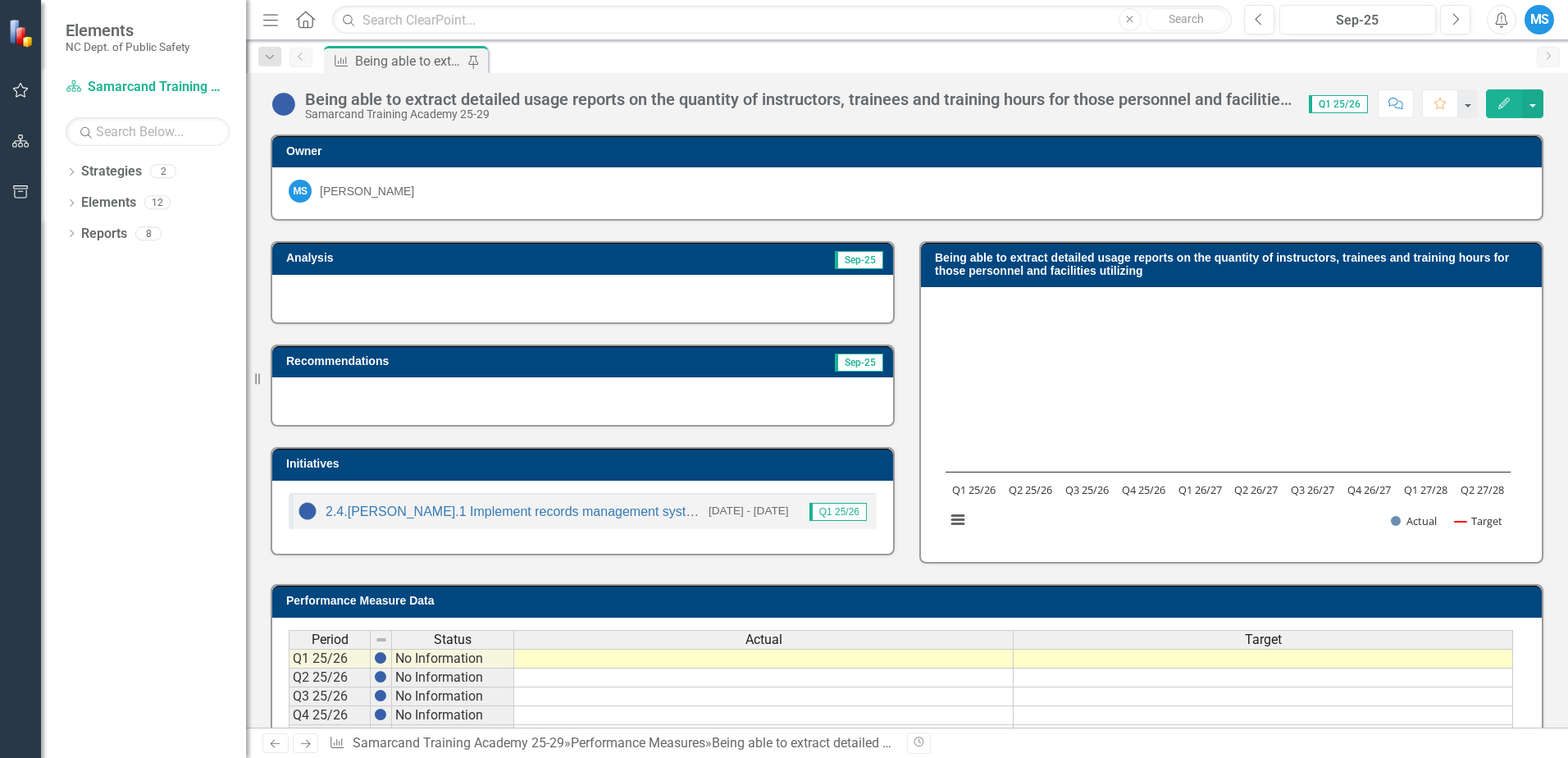
click at [405, 60] on div "Being able to extract detailed usage reports on the quantity of instructors, tr…" at bounding box center [409, 60] width 108 height 20
click at [23, 88] on icon "button" at bounding box center [20, 90] width 16 height 15
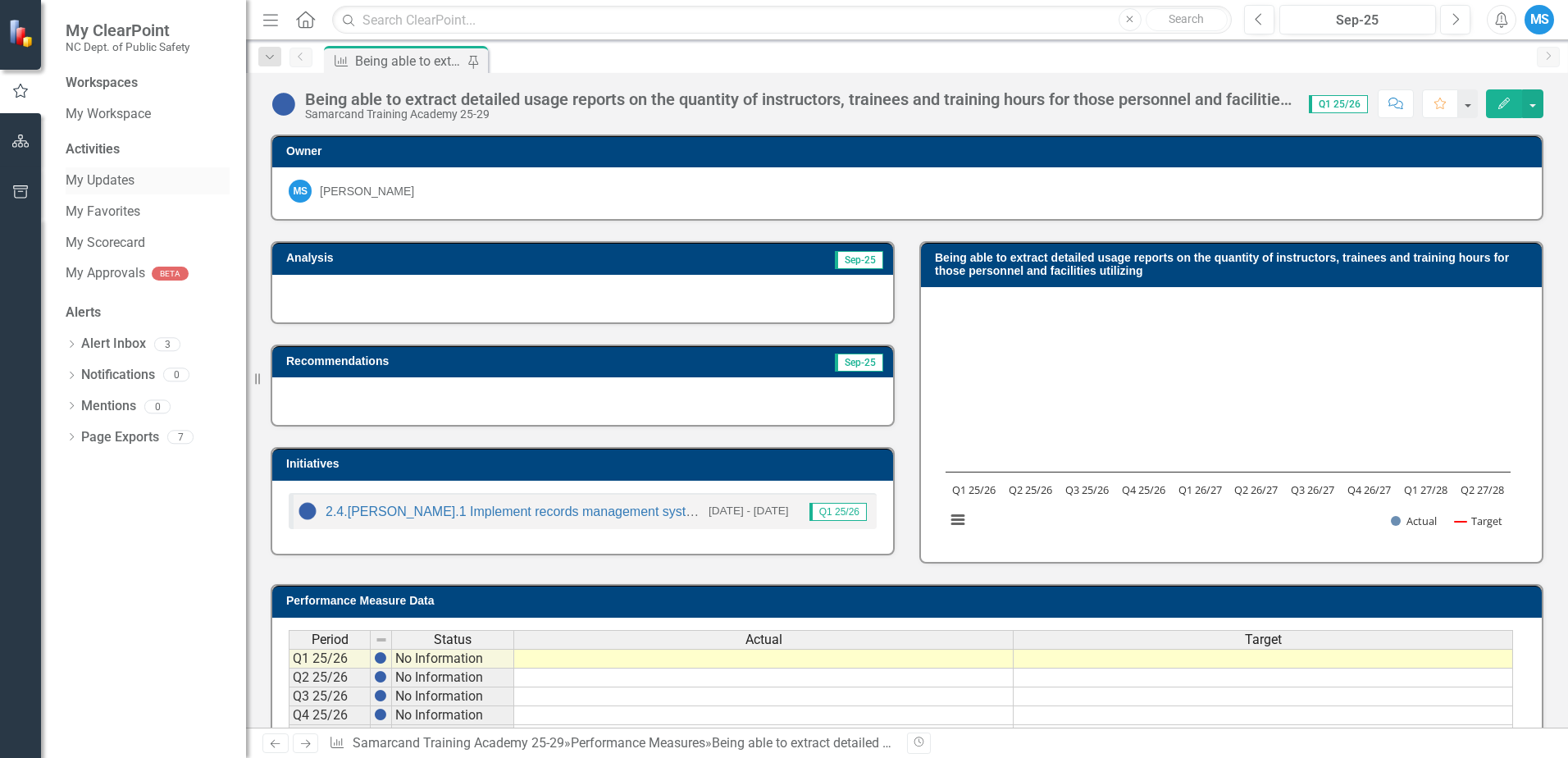
click at [107, 180] on link "My Updates" at bounding box center [147, 180] width 164 height 18
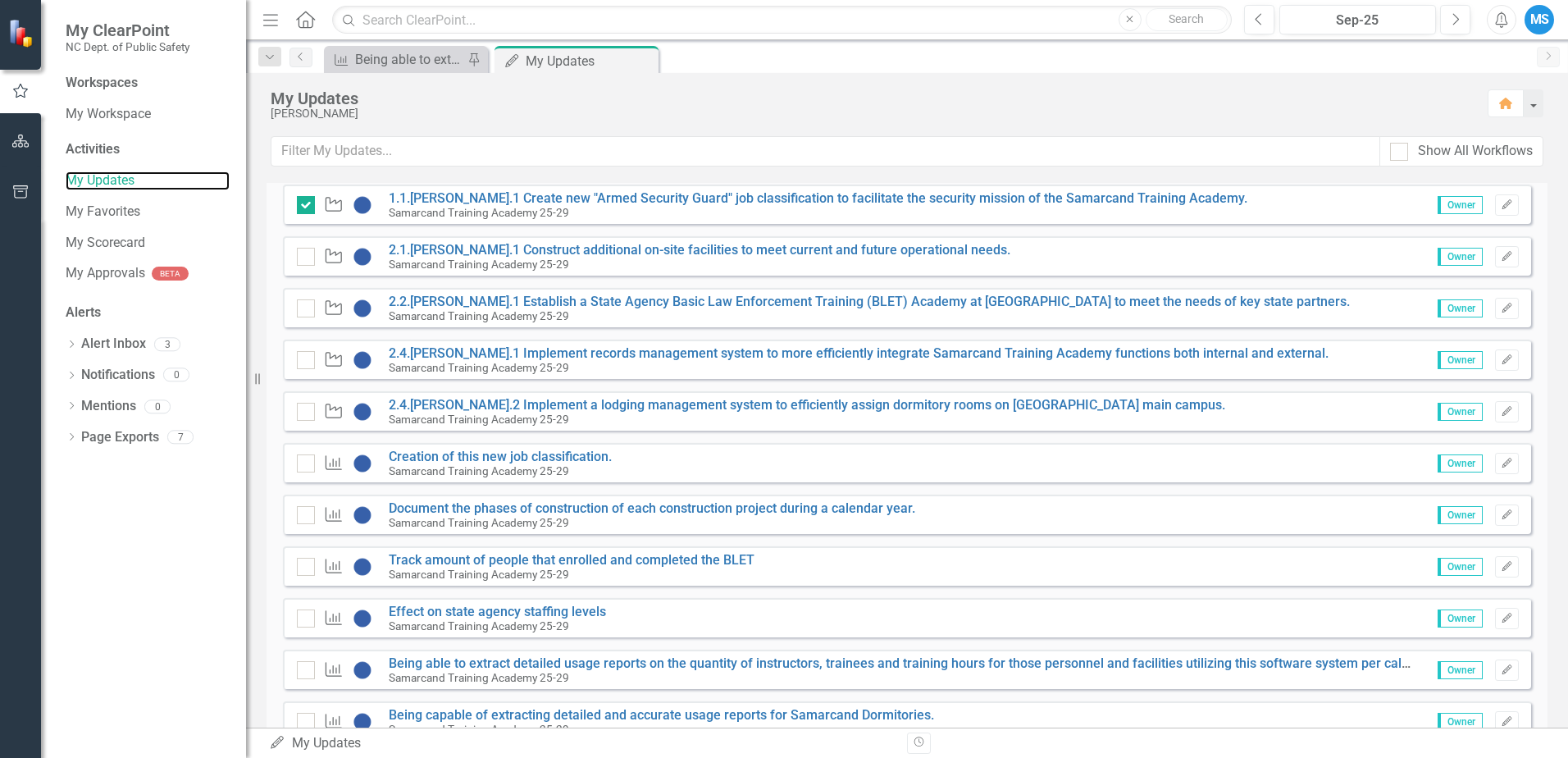
scroll to position [328, 0]
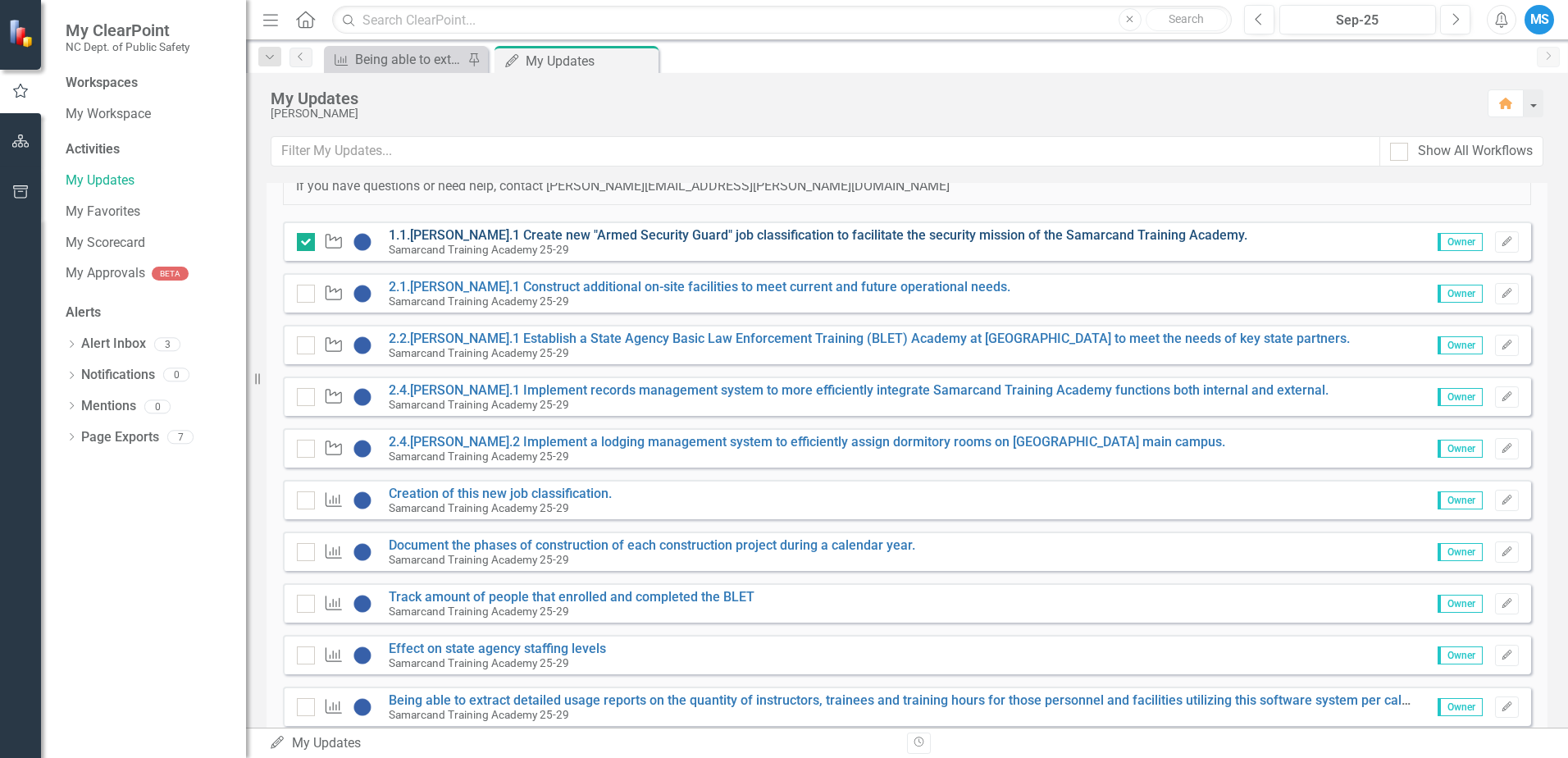
click at [546, 235] on link "1.1.[PERSON_NAME].1 Create new "Armed Security Guard" job classification to fac…" at bounding box center [818, 235] width 859 height 16
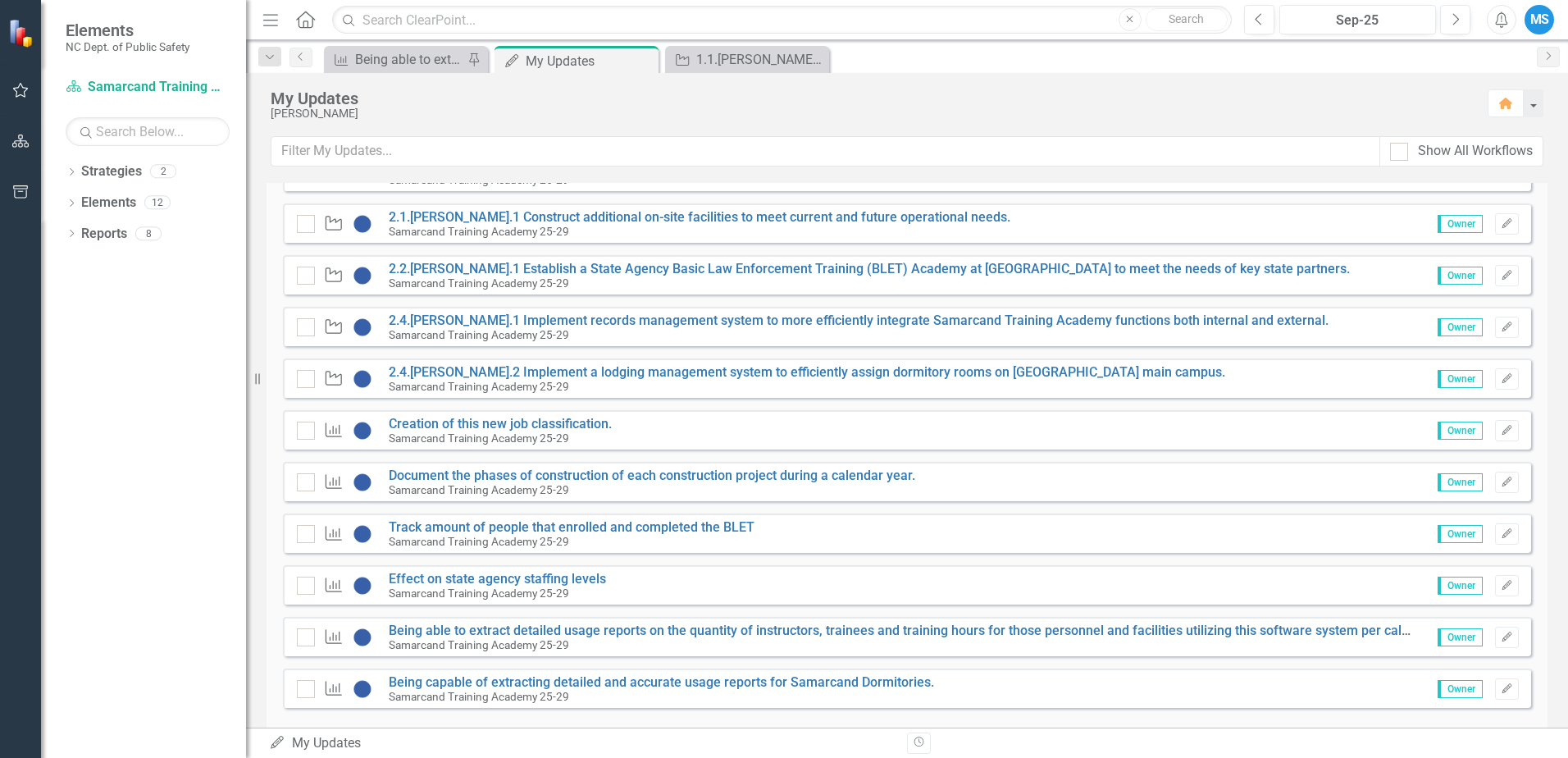
scroll to position [411, 0]
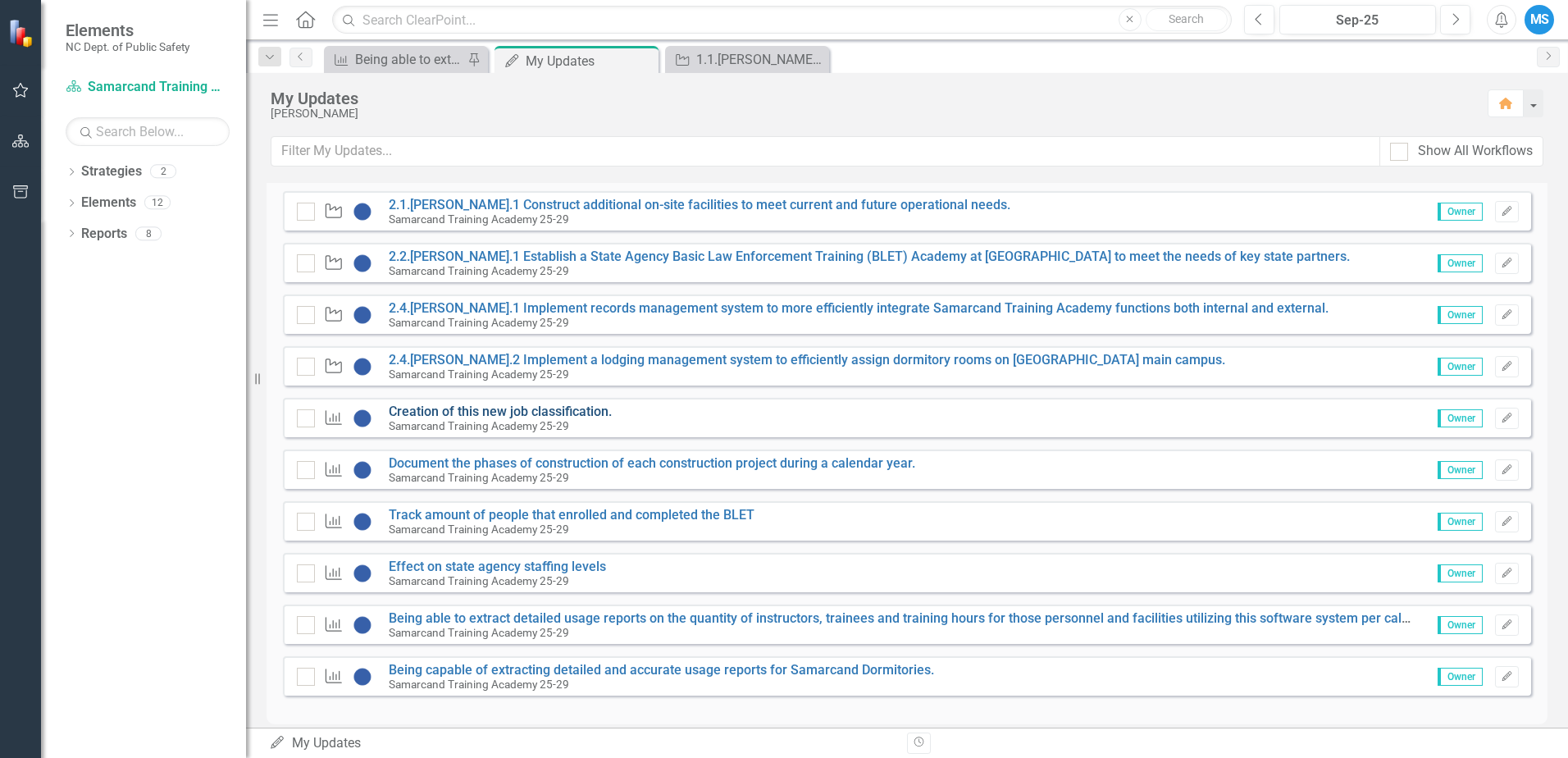
click at [514, 412] on link "Creation of this new job classification." at bounding box center [500, 412] width 223 height 16
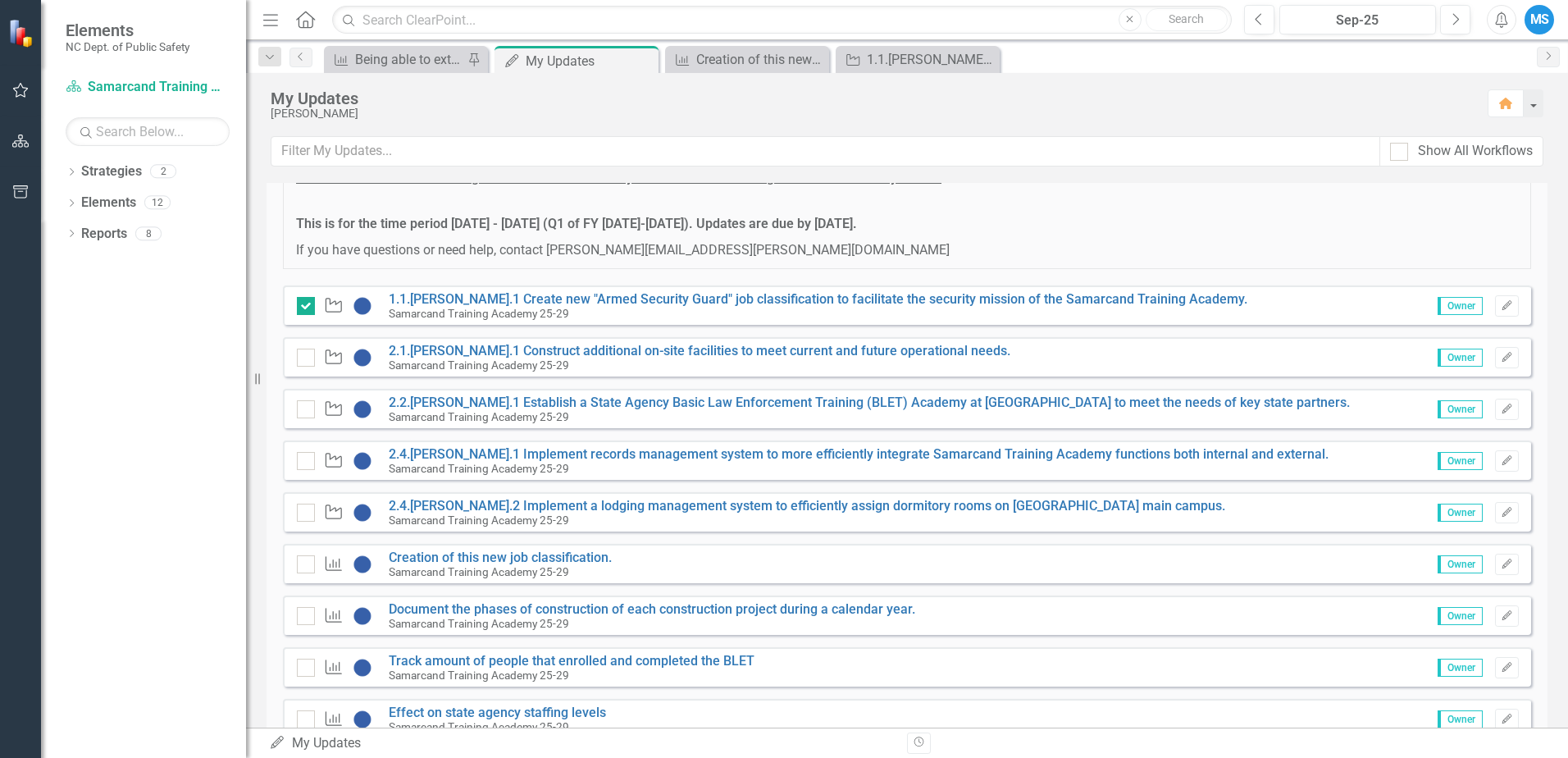
scroll to position [264, 0]
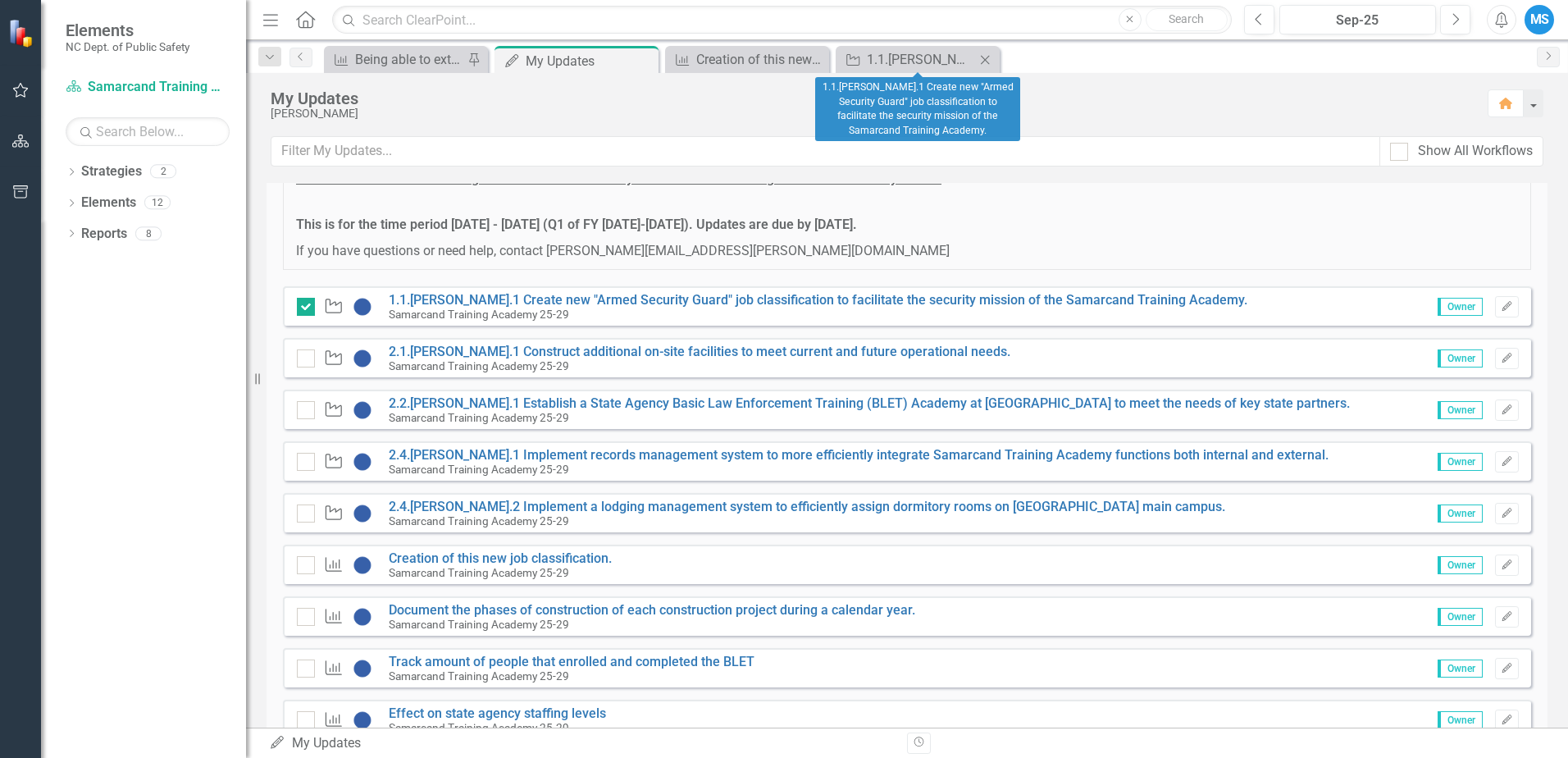
click at [983, 60] on icon "Close" at bounding box center [984, 59] width 17 height 13
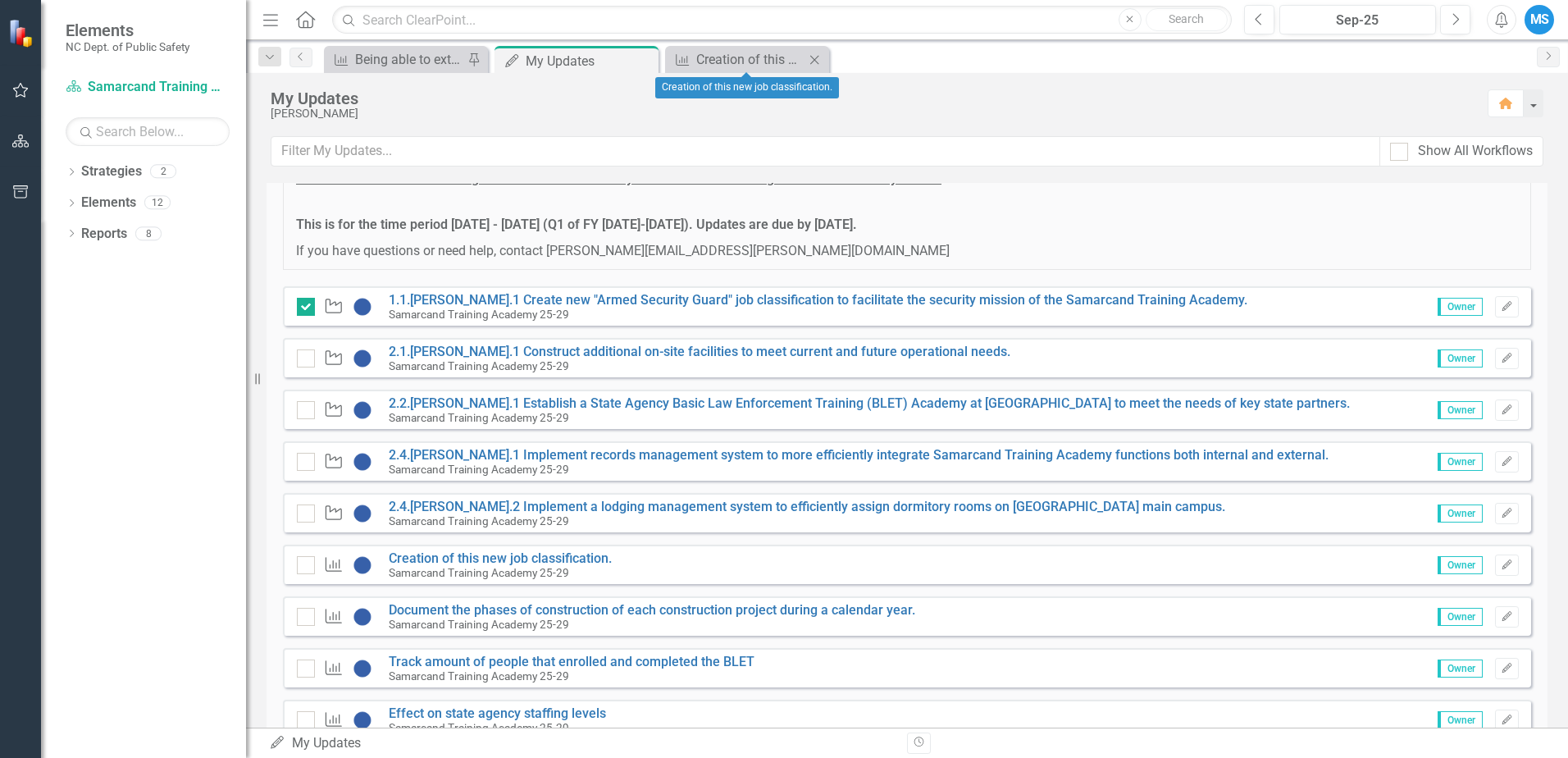
click at [813, 63] on icon "Close" at bounding box center [814, 59] width 17 height 13
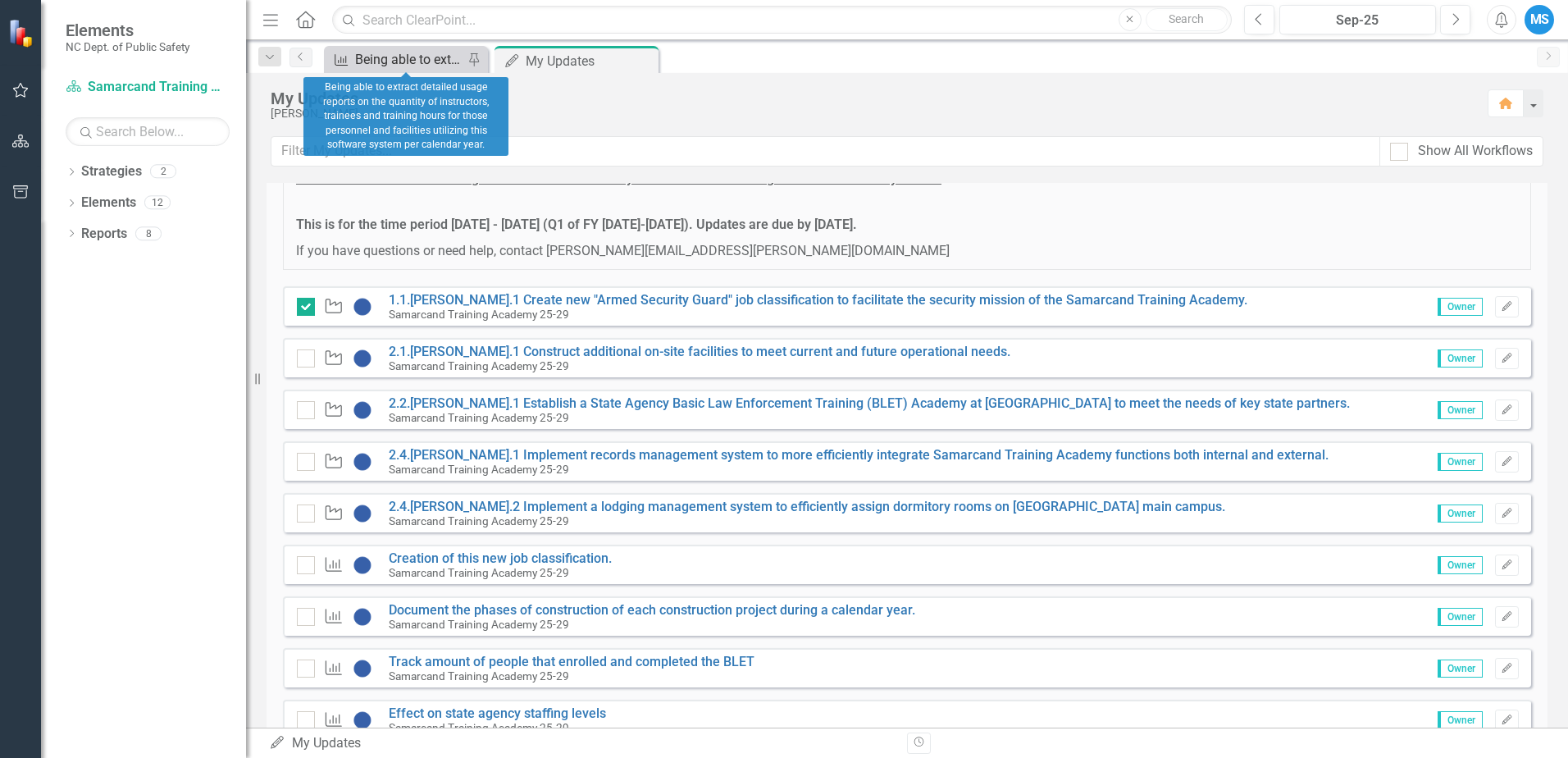
click at [400, 57] on div "Being able to extract detailed usage reports on the quantity of instructors, tr…" at bounding box center [409, 59] width 108 height 20
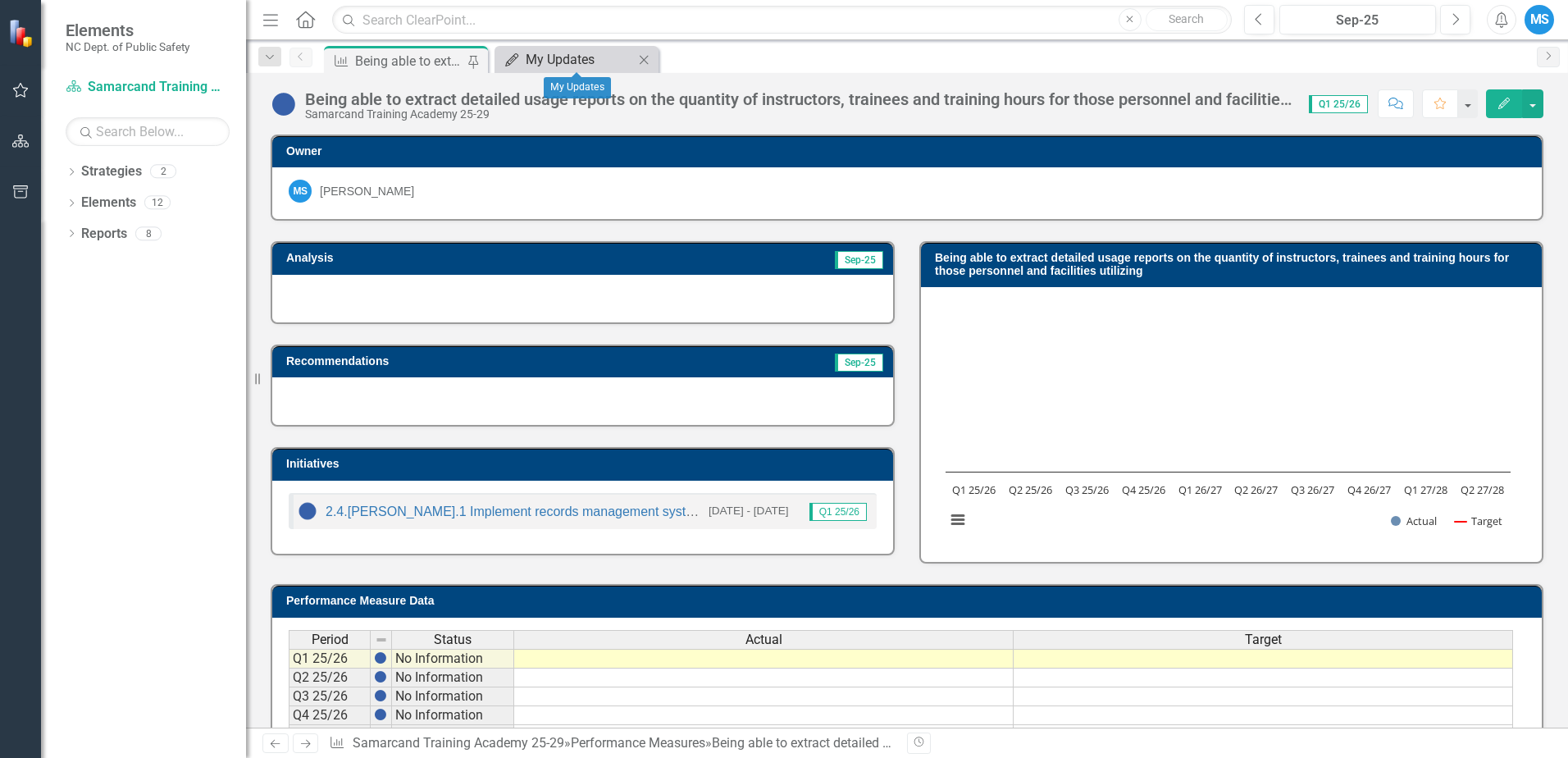
click at [582, 59] on div "My Updates" at bounding box center [580, 59] width 108 height 20
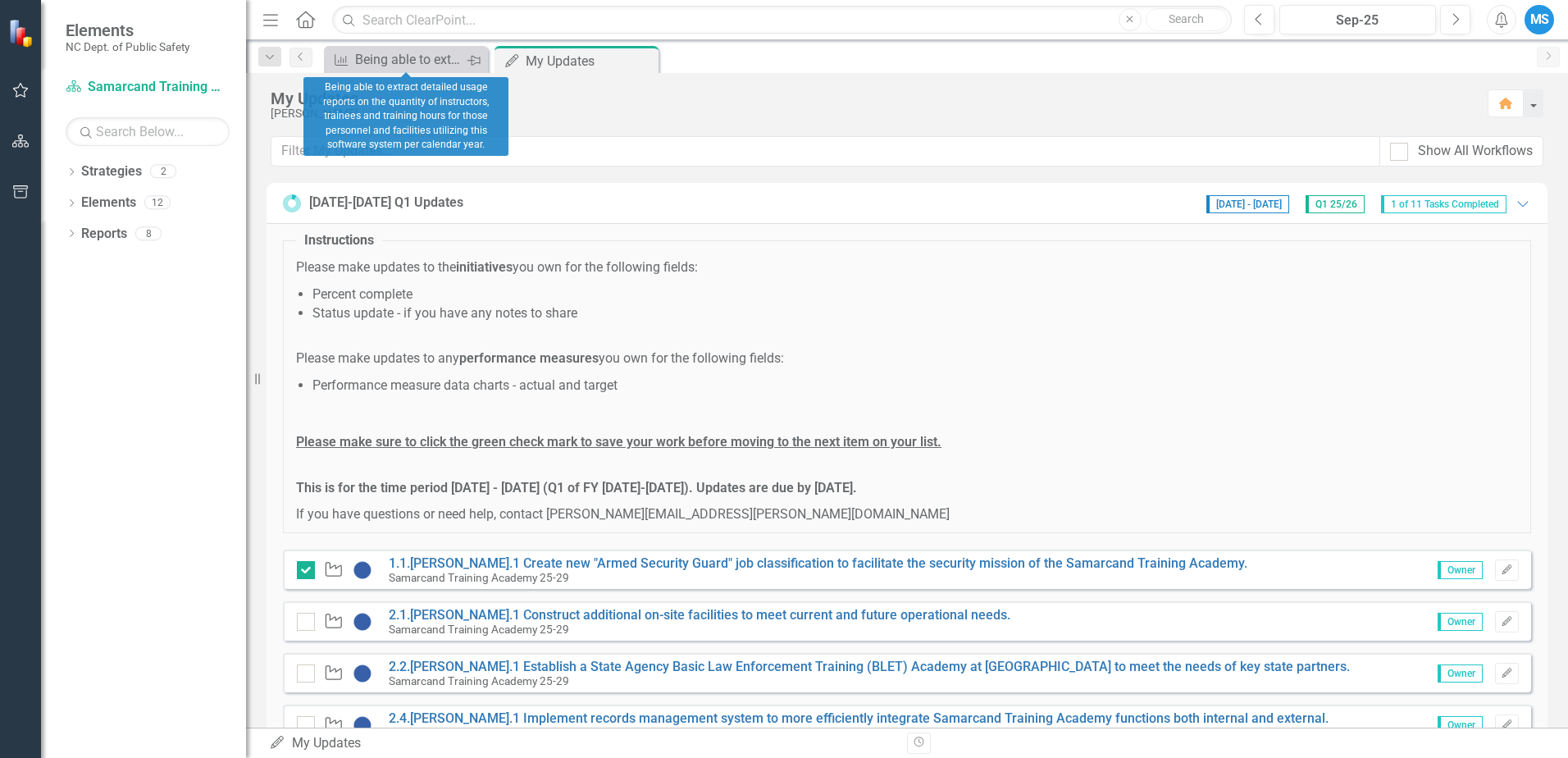
click at [472, 56] on icon at bounding box center [473, 60] width 13 height 10
click at [477, 58] on icon "Close" at bounding box center [473, 59] width 17 height 13
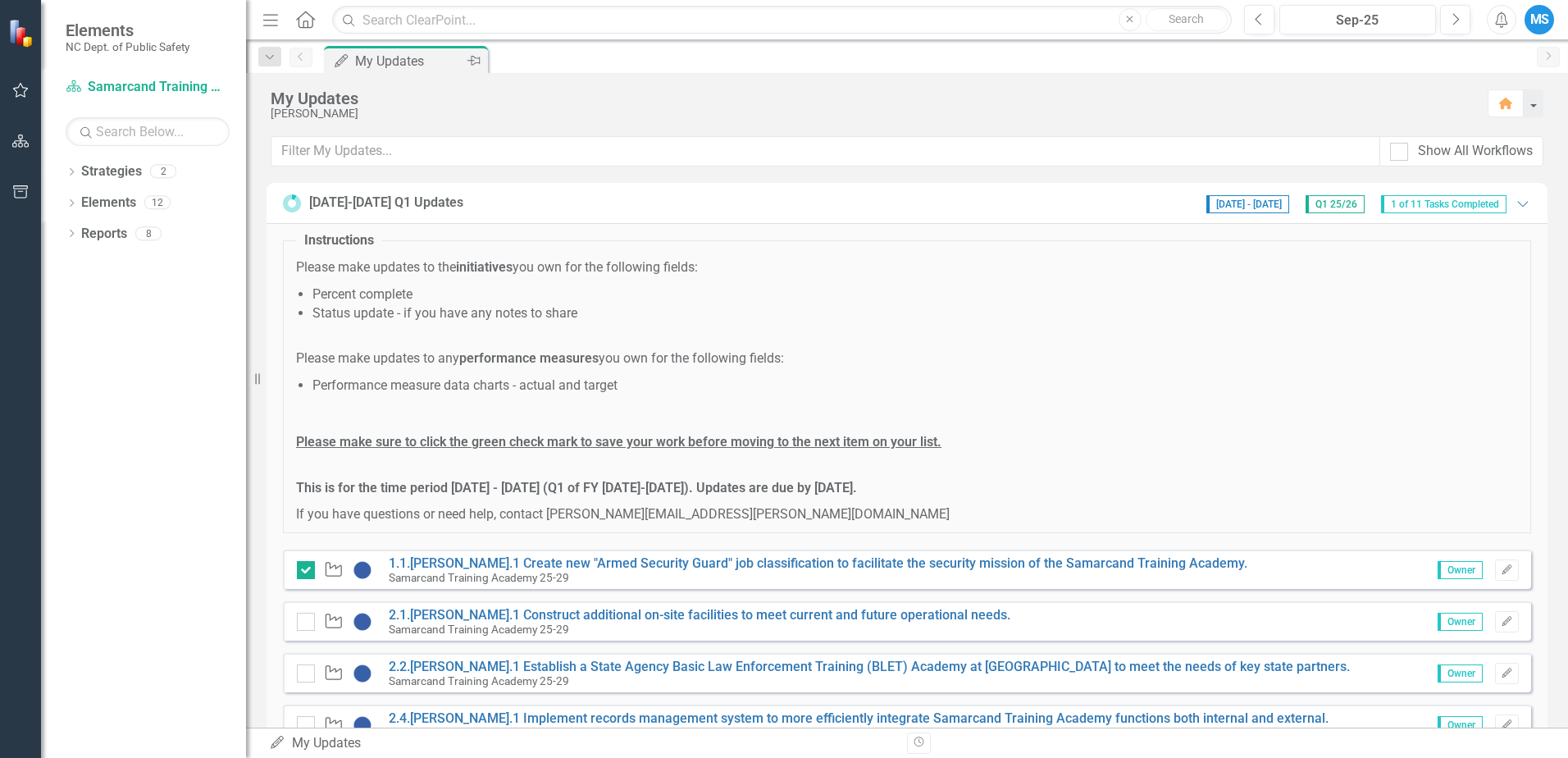
click at [424, 55] on div "My Updates" at bounding box center [409, 60] width 108 height 20
click at [1549, 22] on div "MS" at bounding box center [1540, 19] width 29 height 29
click at [1473, 212] on link "Logout Log Out" at bounding box center [1488, 206] width 129 height 30
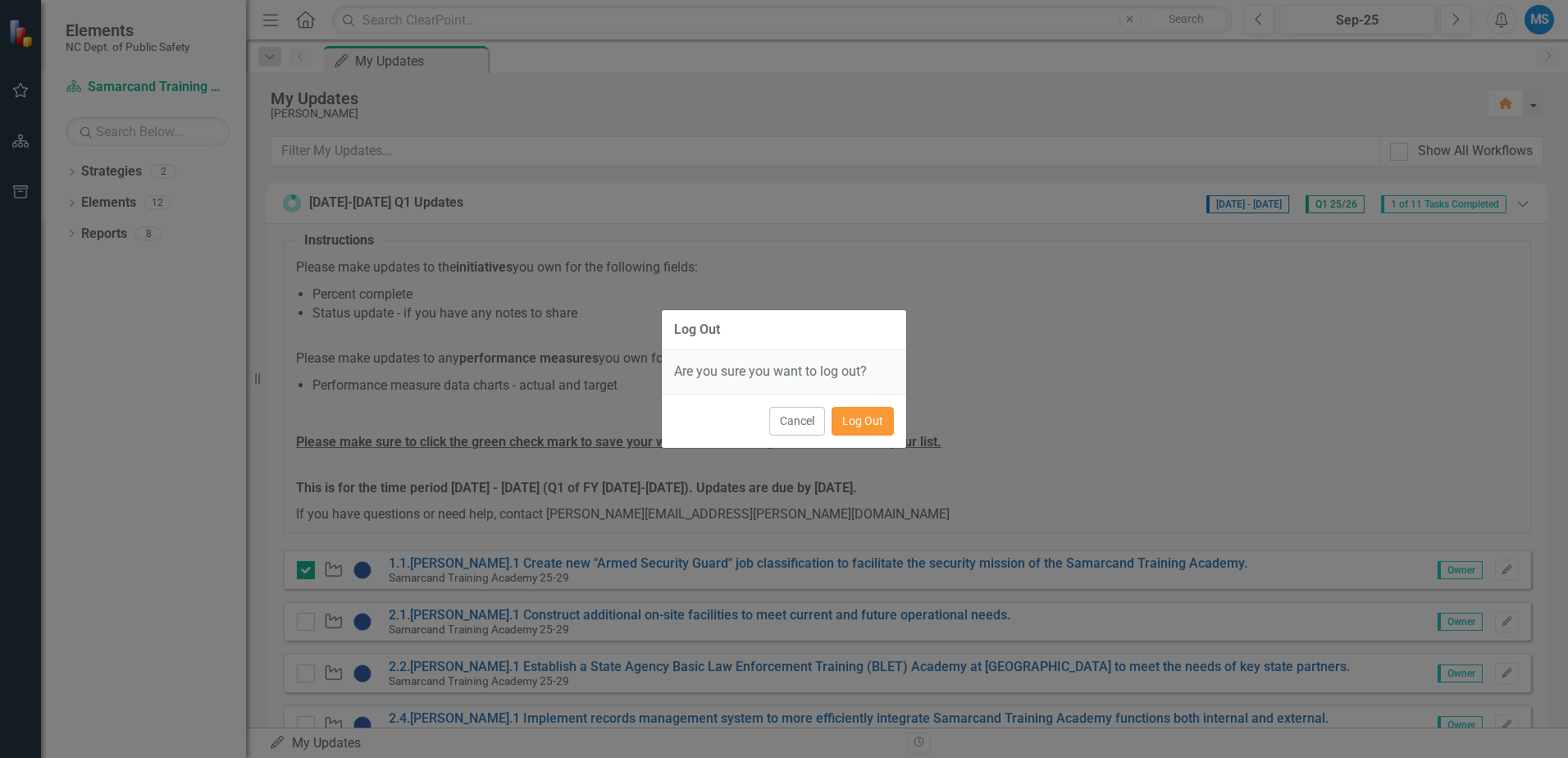
click at [858, 428] on button "Log Out" at bounding box center [863, 421] width 62 height 29
